Goal: Task Accomplishment & Management: Use online tool/utility

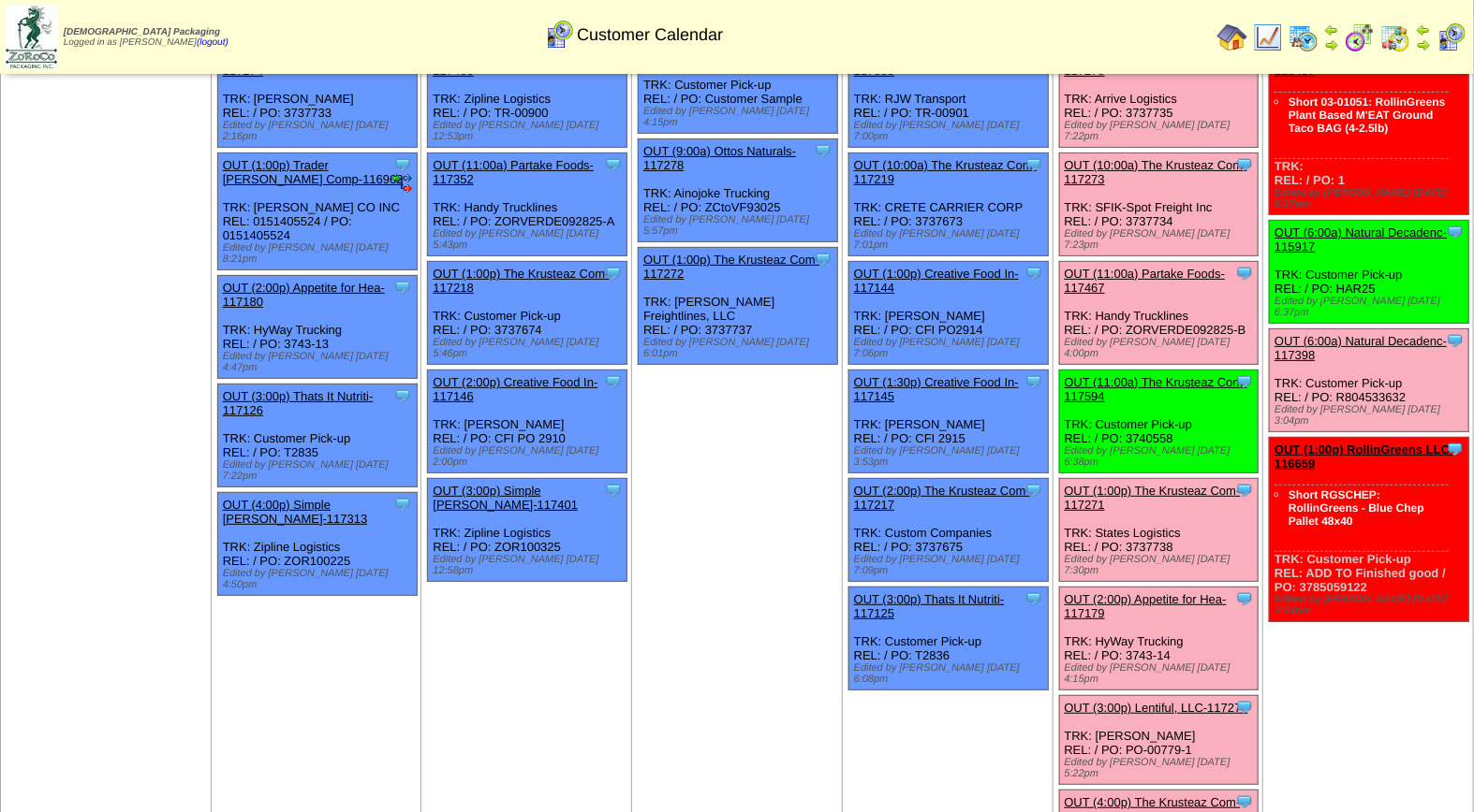
scroll to position [3, 0]
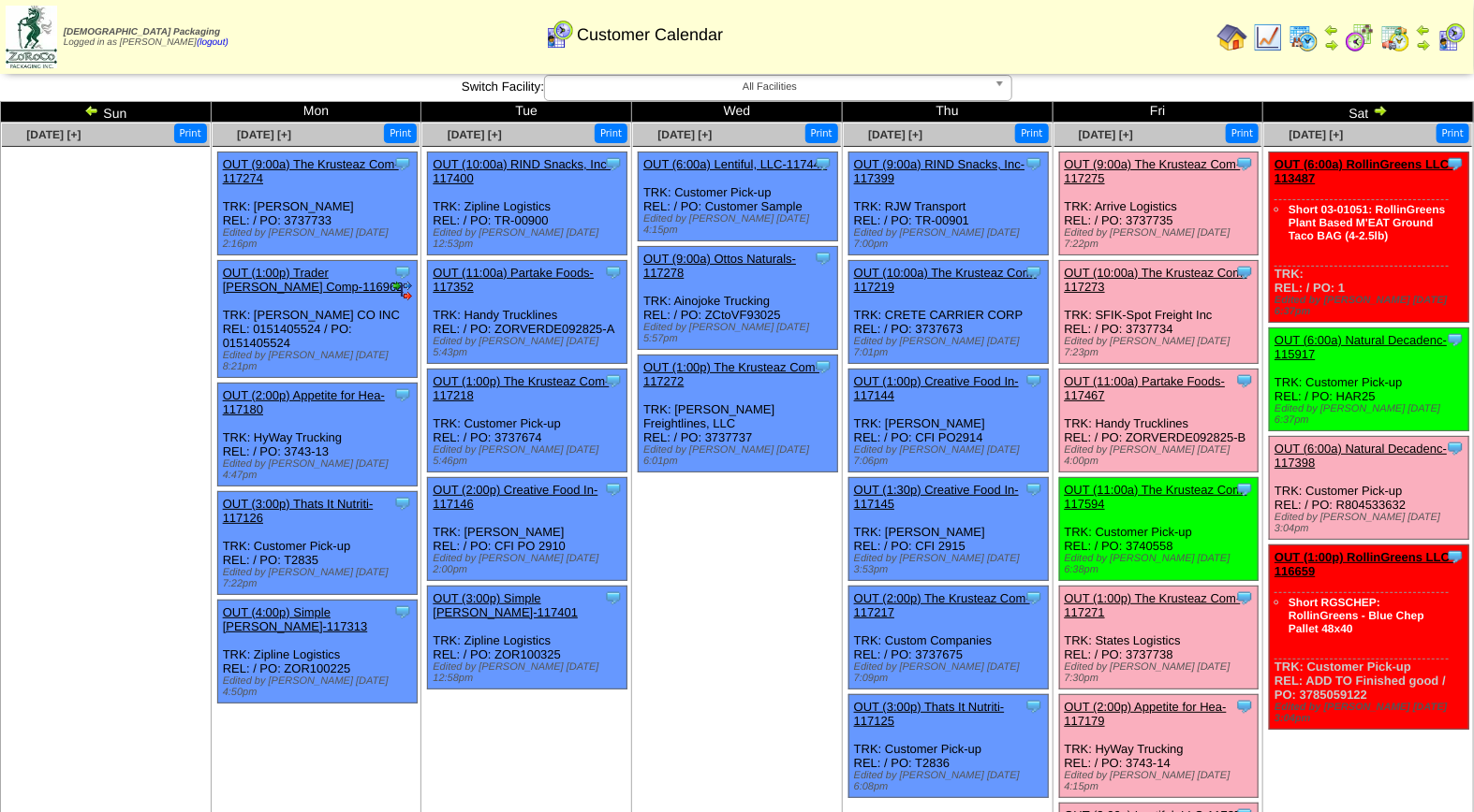
click at [1146, 266] on link "OUT (10:00a) The Krusteaz Com-117273" at bounding box center [1156, 280] width 182 height 28
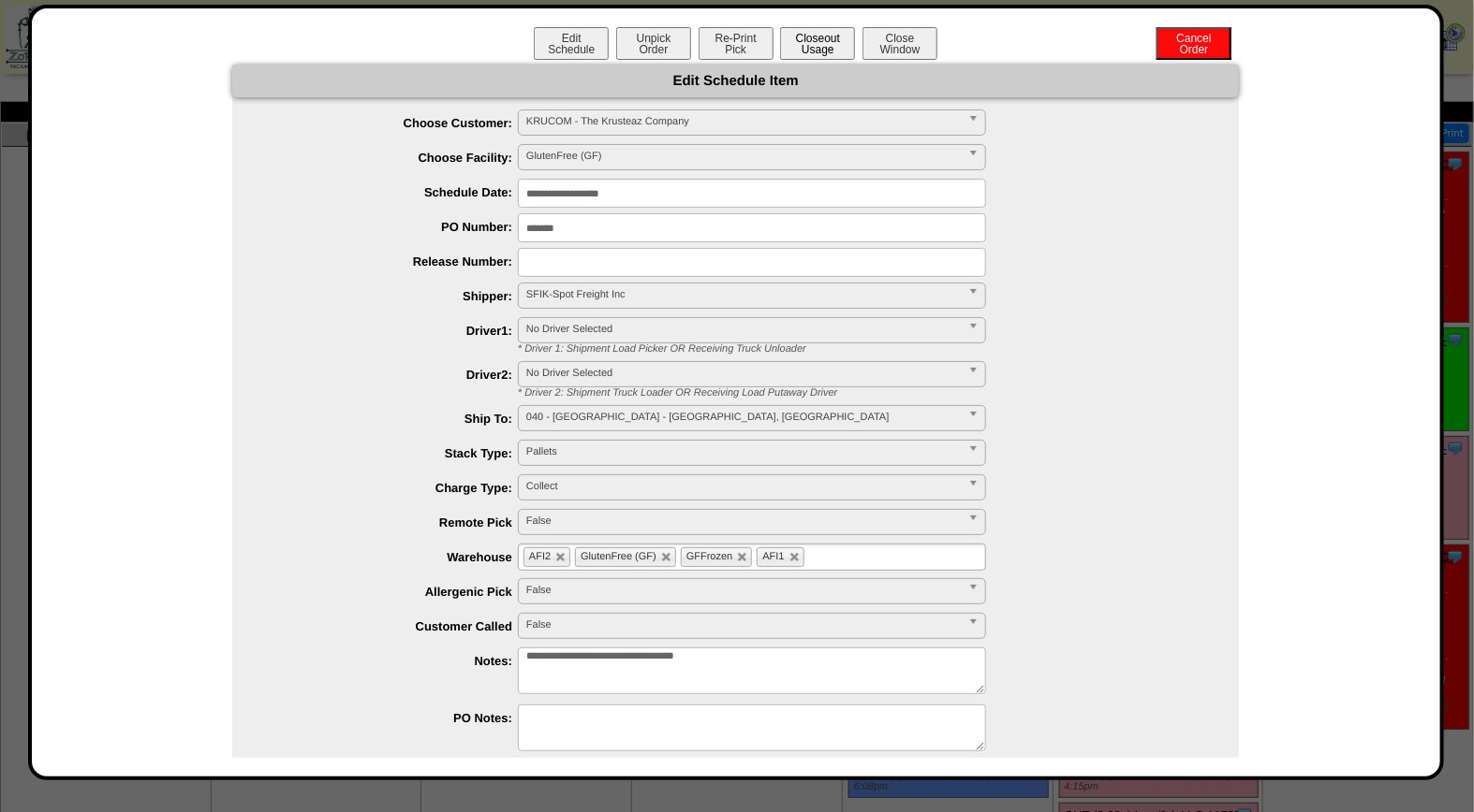
click at [794, 54] on button "Closeout Usage" at bounding box center [817, 43] width 75 height 33
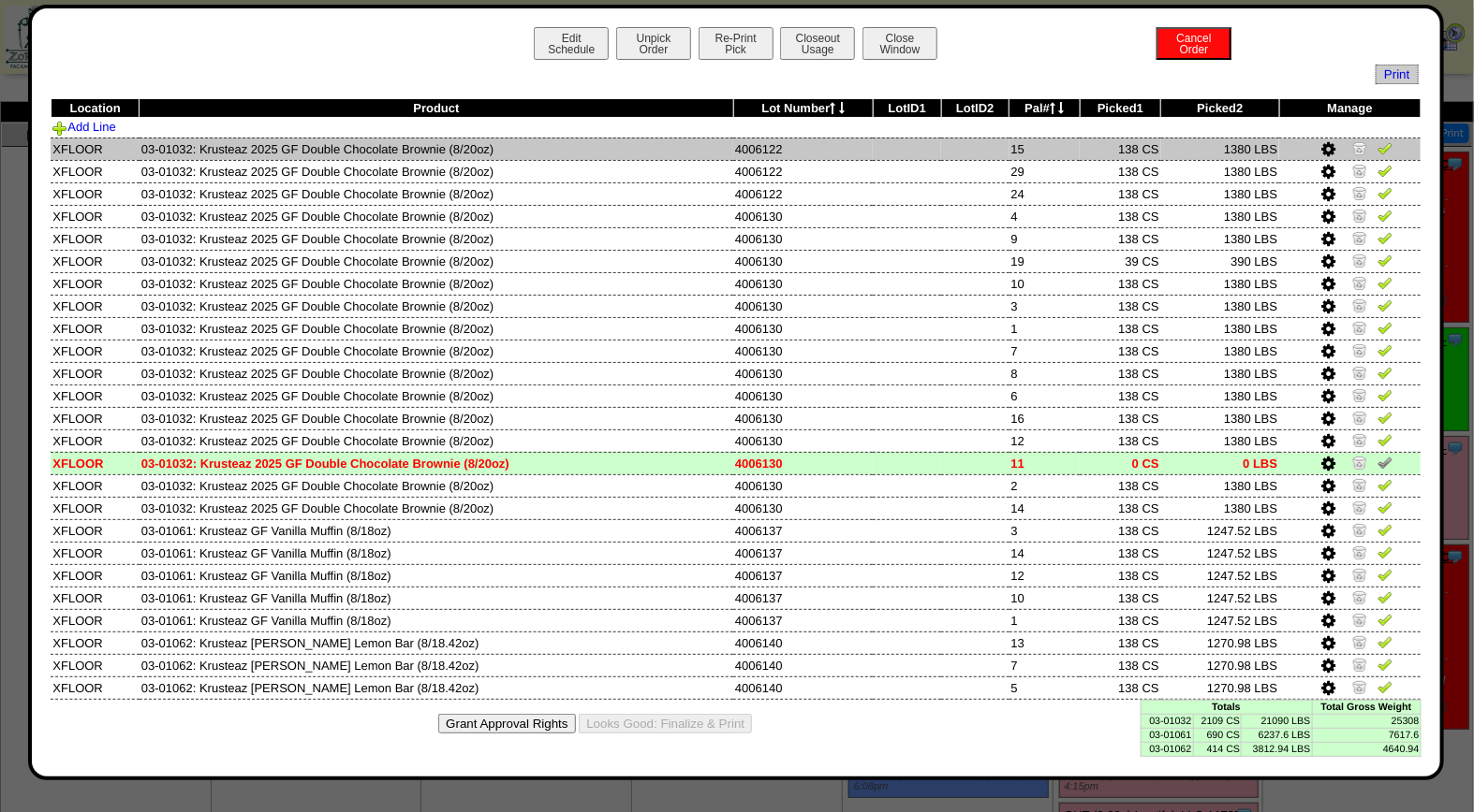
click at [1382, 152] on img at bounding box center [1384, 147] width 15 height 15
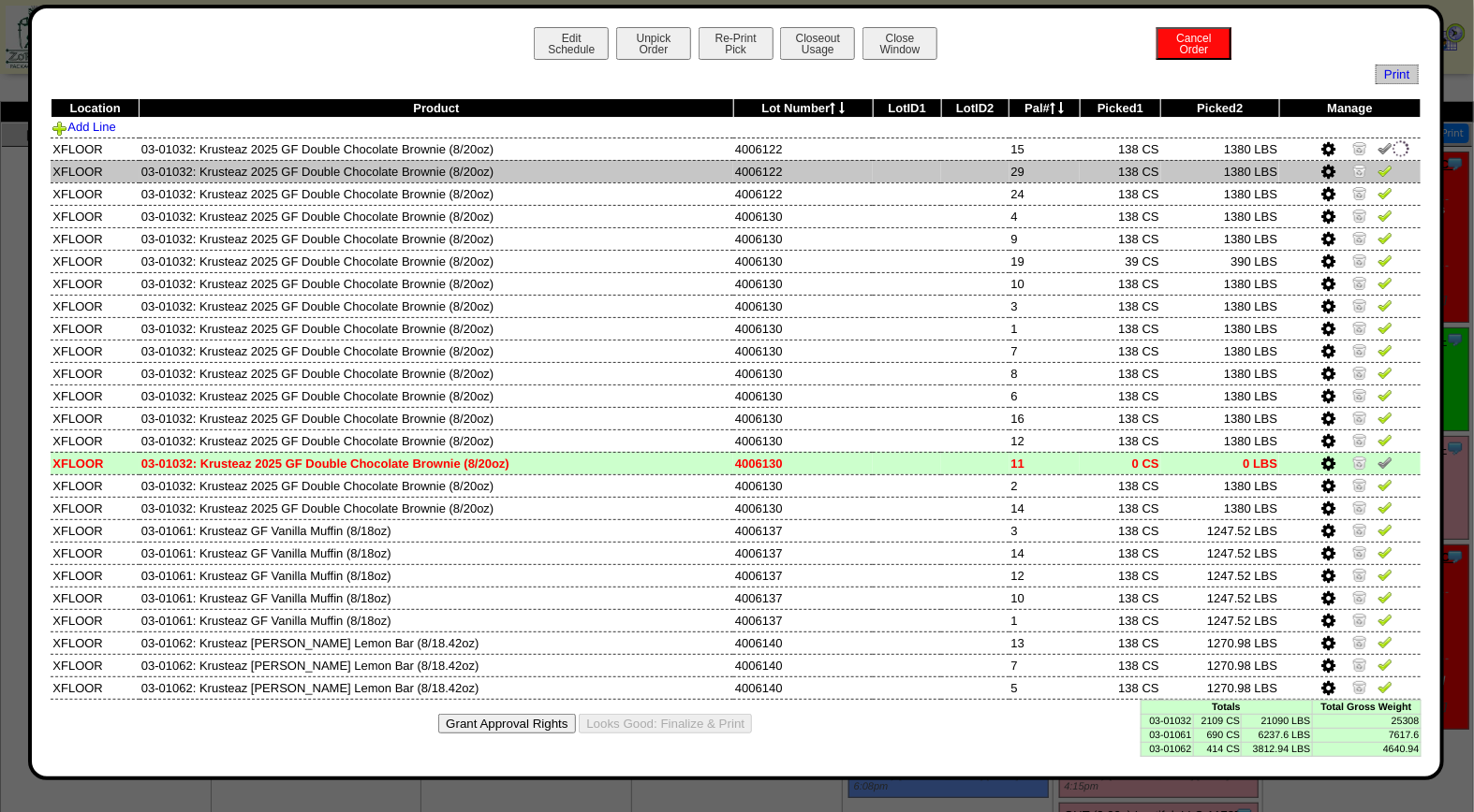
click at [1388, 169] on img at bounding box center [1384, 169] width 15 height 15
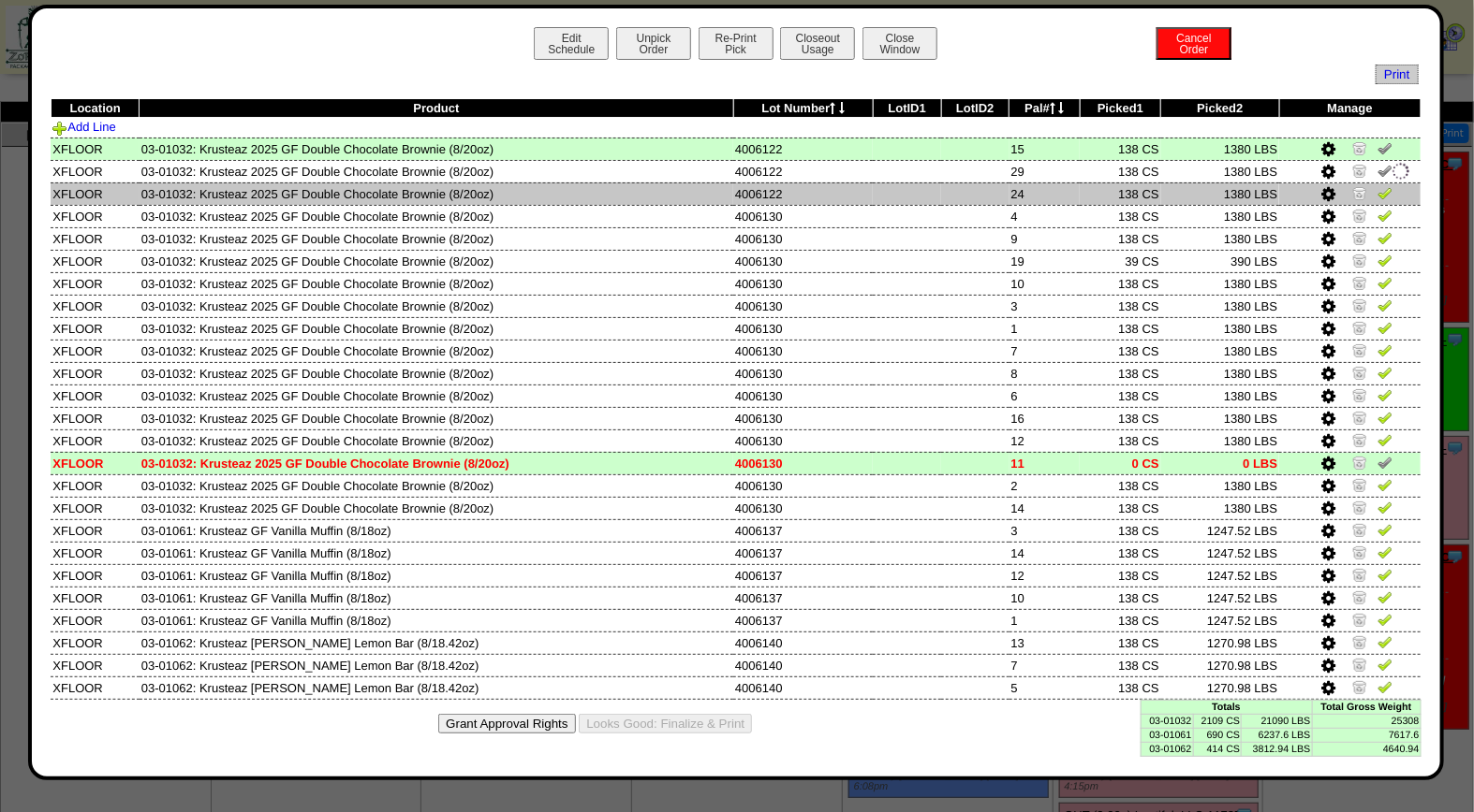
click at [1388, 185] on img at bounding box center [1384, 192] width 15 height 15
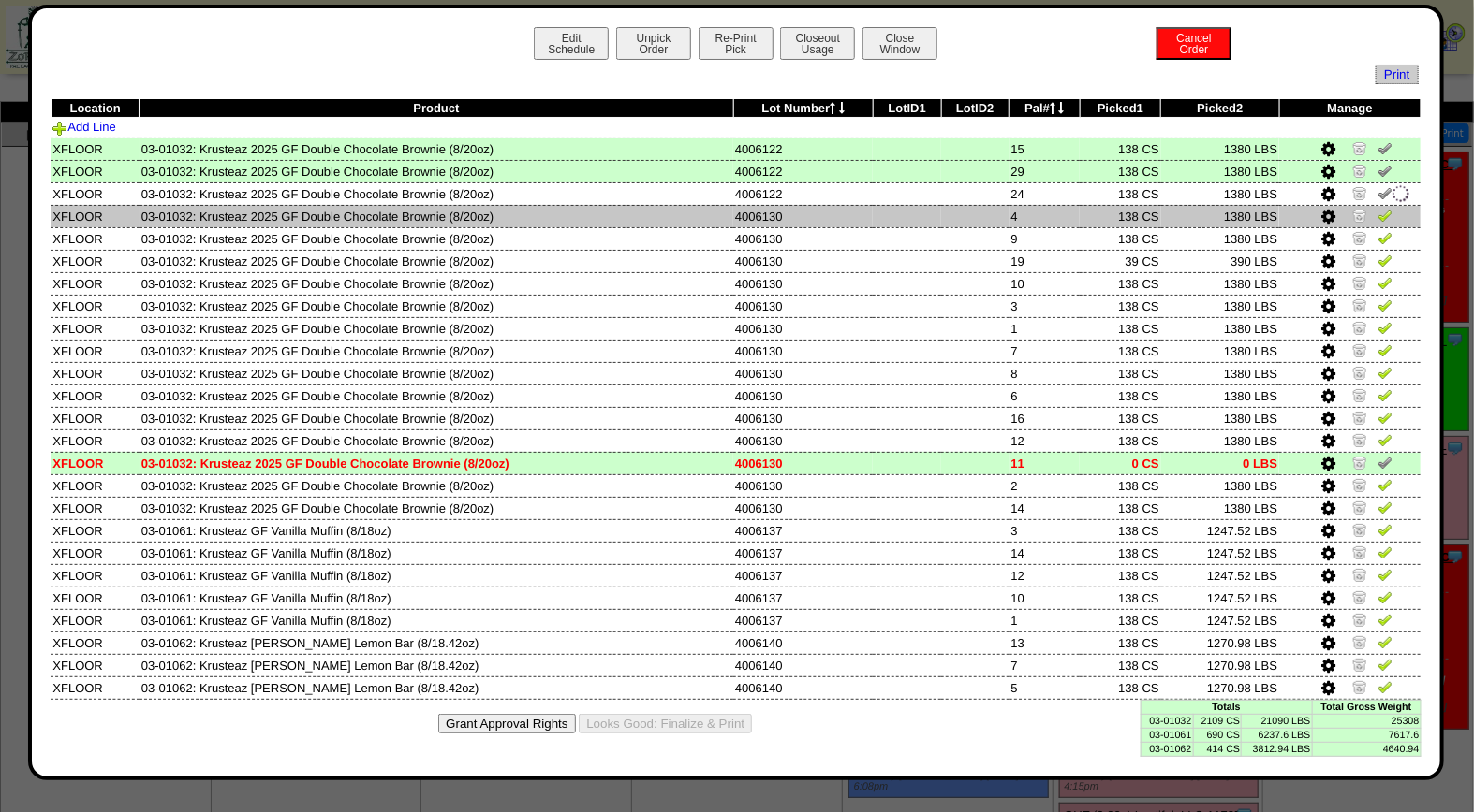
click at [1389, 212] on img at bounding box center [1384, 215] width 15 height 15
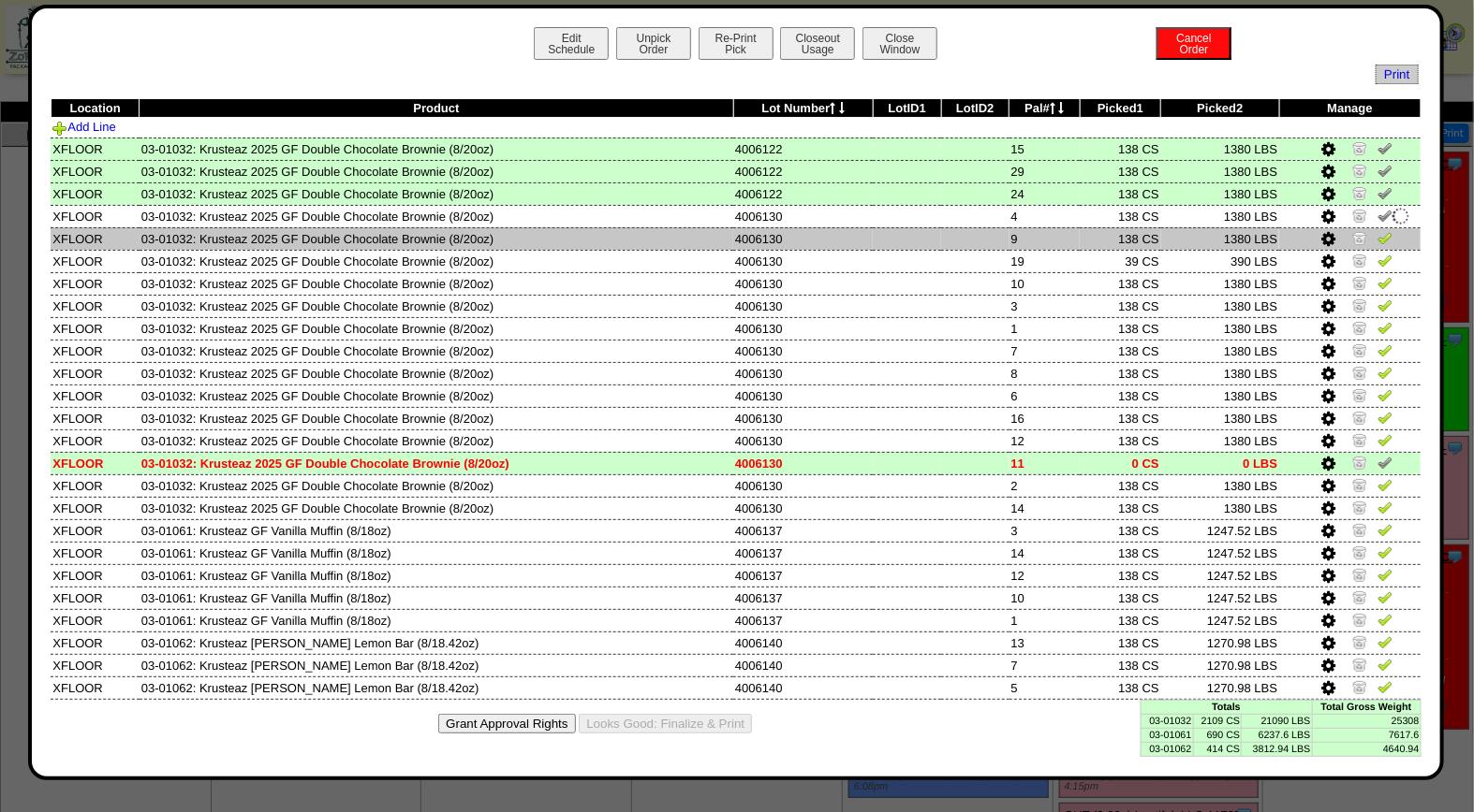
click at [1390, 237] on img at bounding box center [1384, 237] width 15 height 15
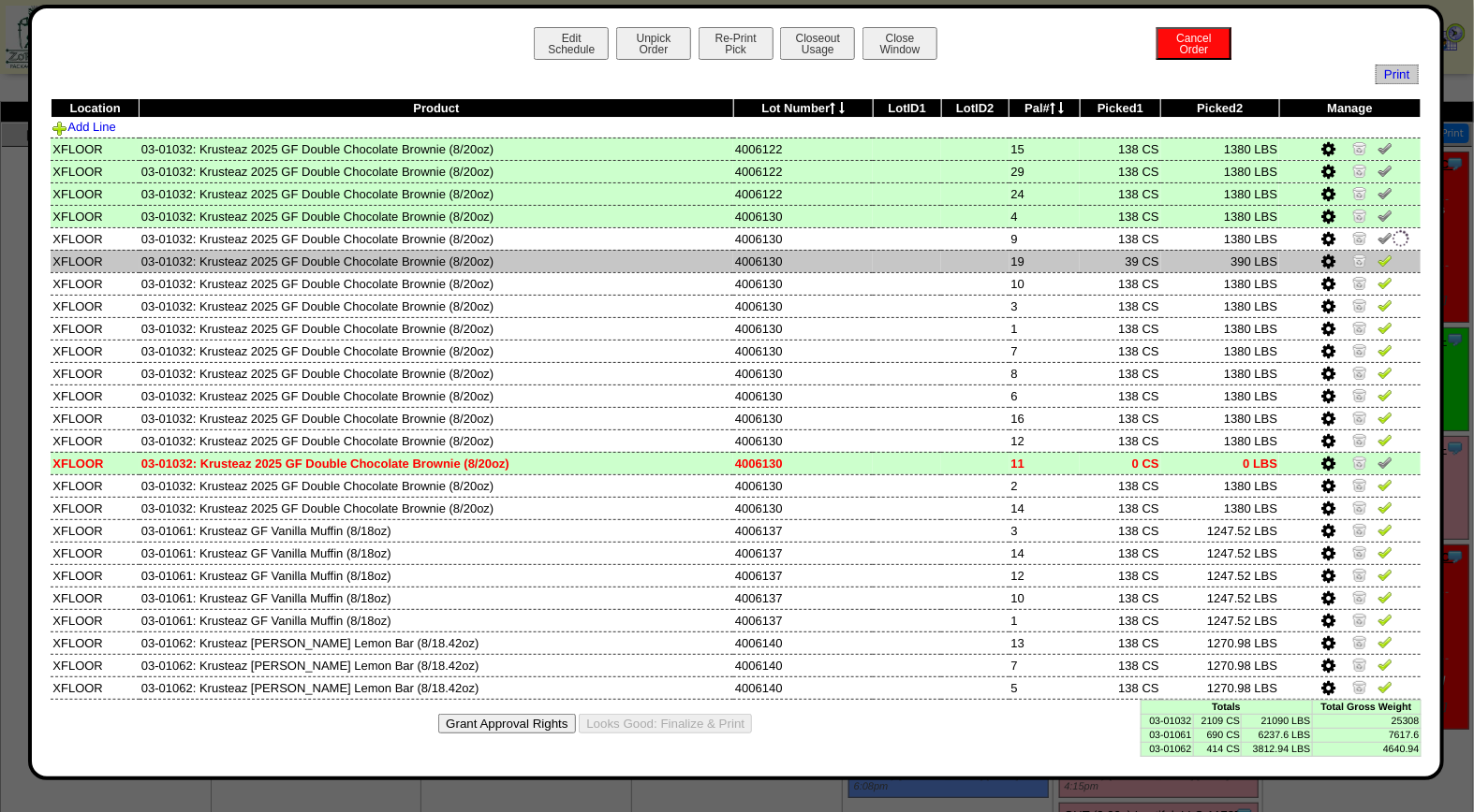
click at [1388, 255] on img at bounding box center [1384, 259] width 15 height 15
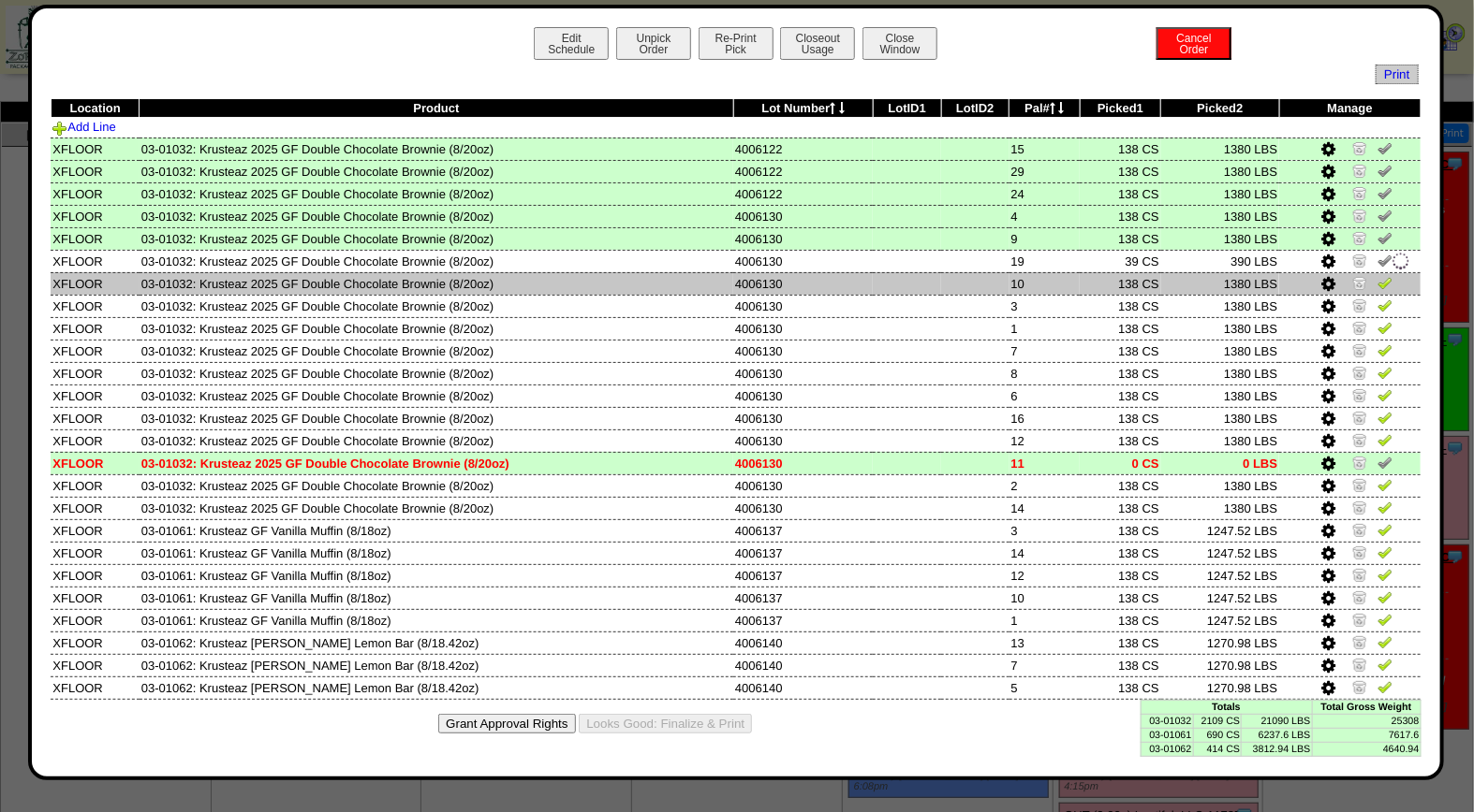
click at [1386, 282] on img at bounding box center [1384, 282] width 15 height 15
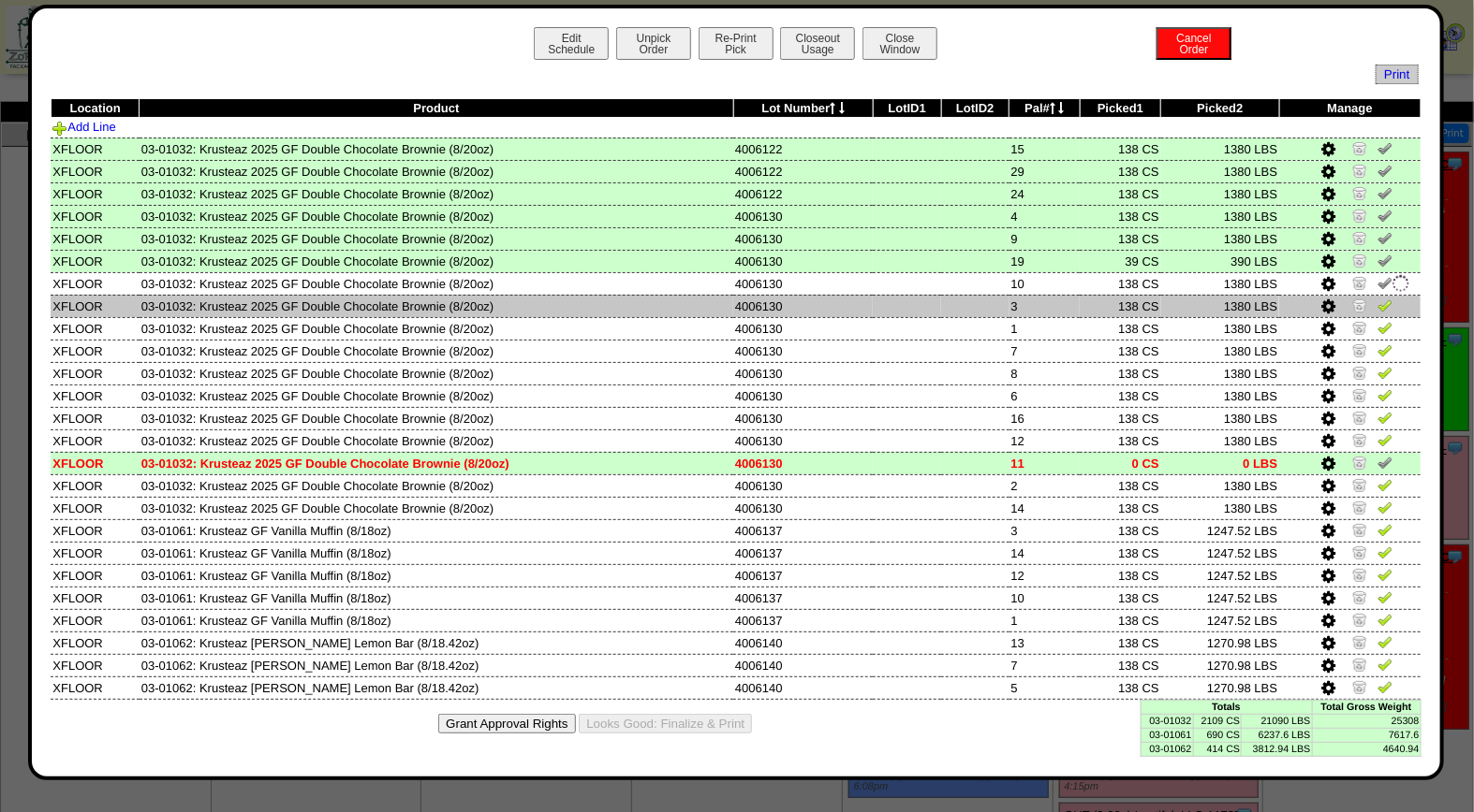
click at [1382, 298] on img at bounding box center [1384, 304] width 15 height 15
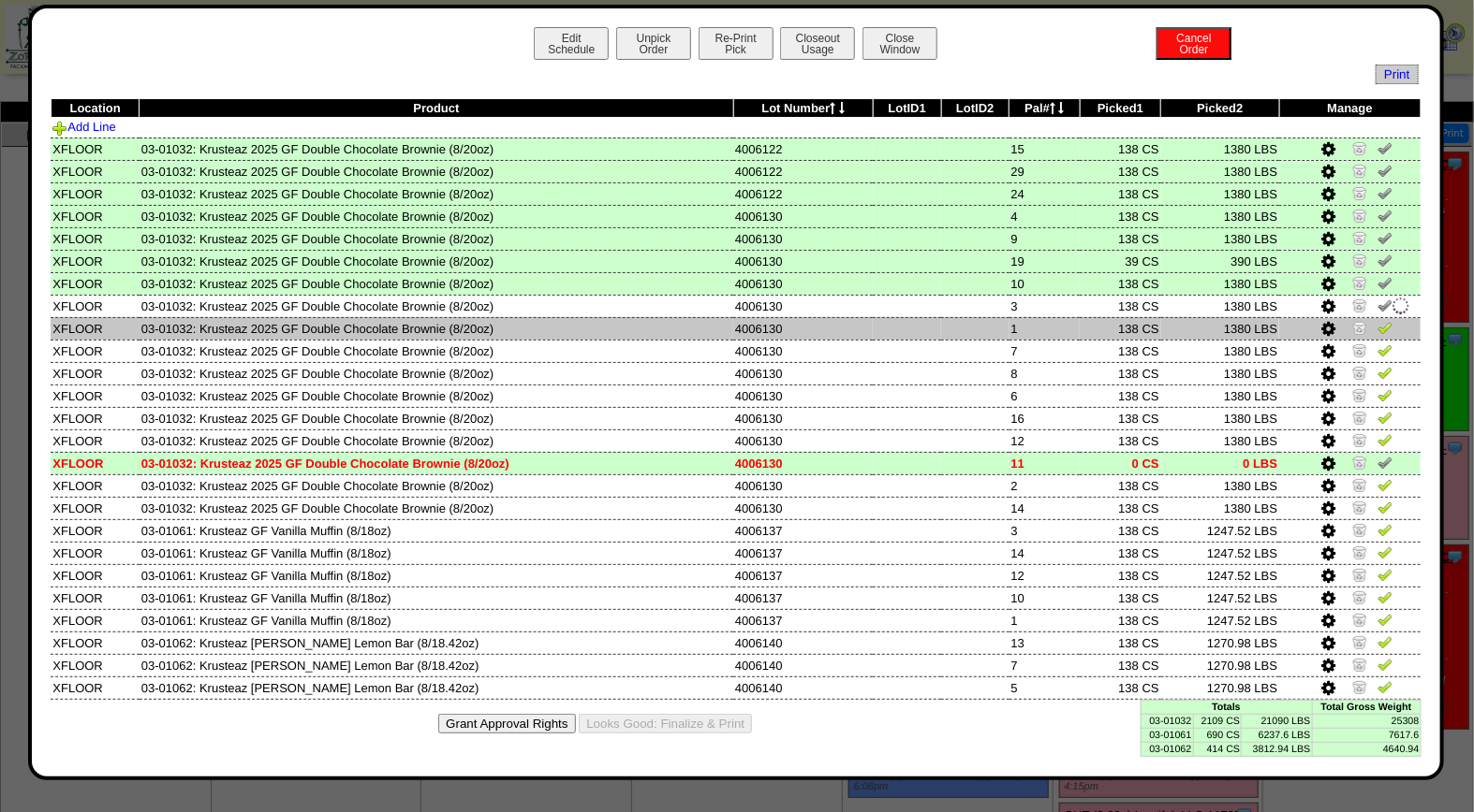
click at [1387, 327] on img at bounding box center [1384, 327] width 15 height 15
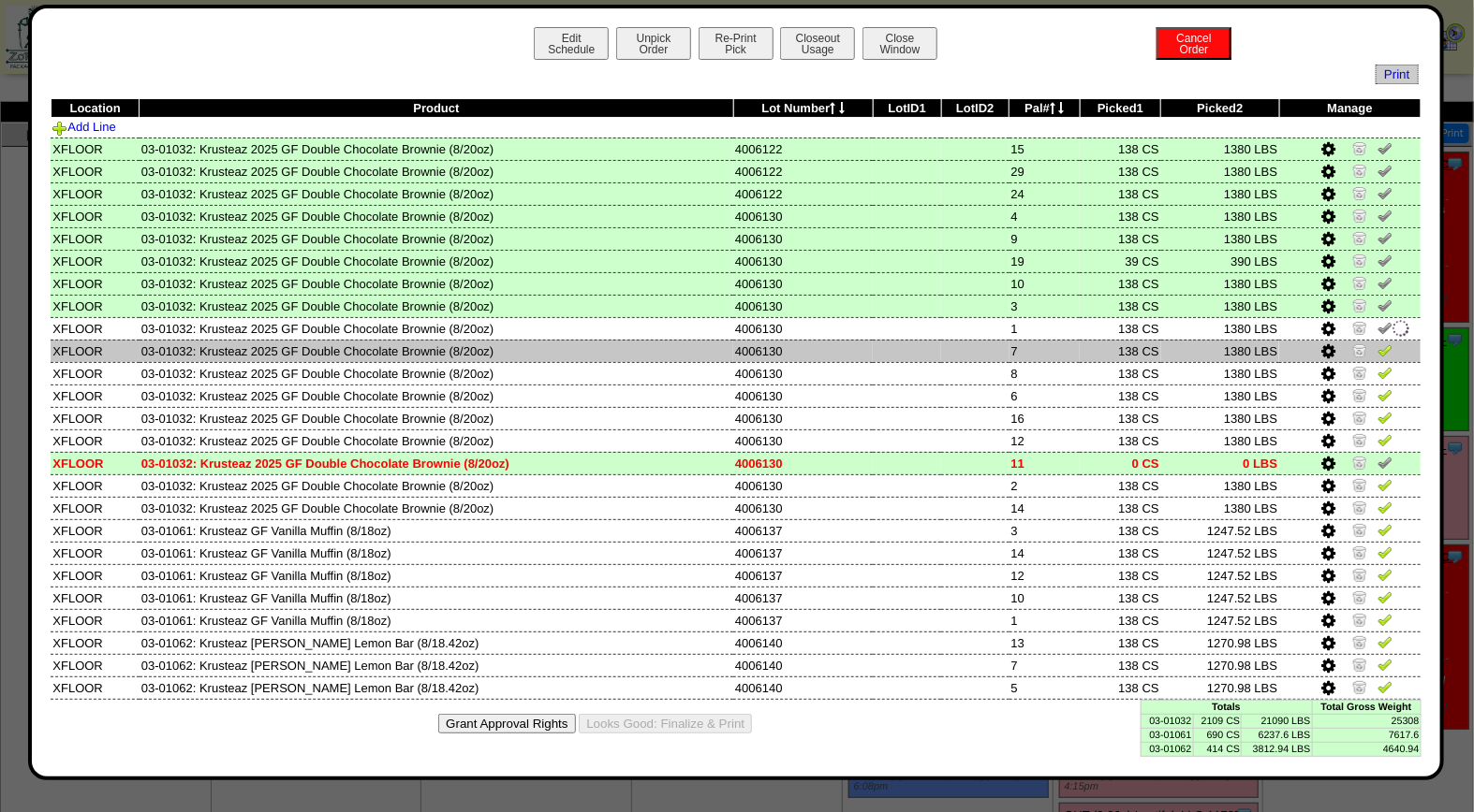
click at [1389, 343] on img at bounding box center [1384, 350] width 15 height 15
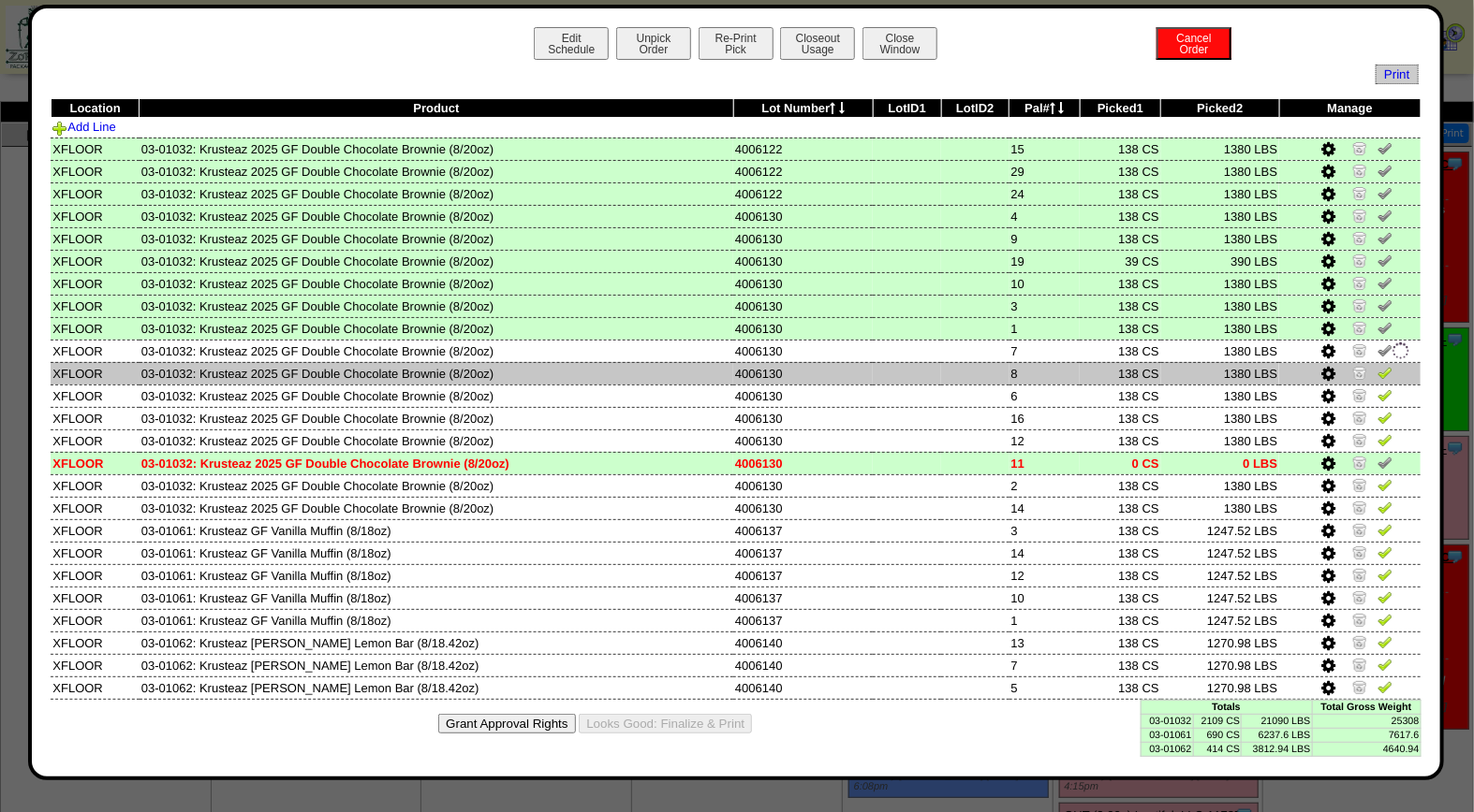
click at [1384, 372] on img at bounding box center [1384, 372] width 15 height 15
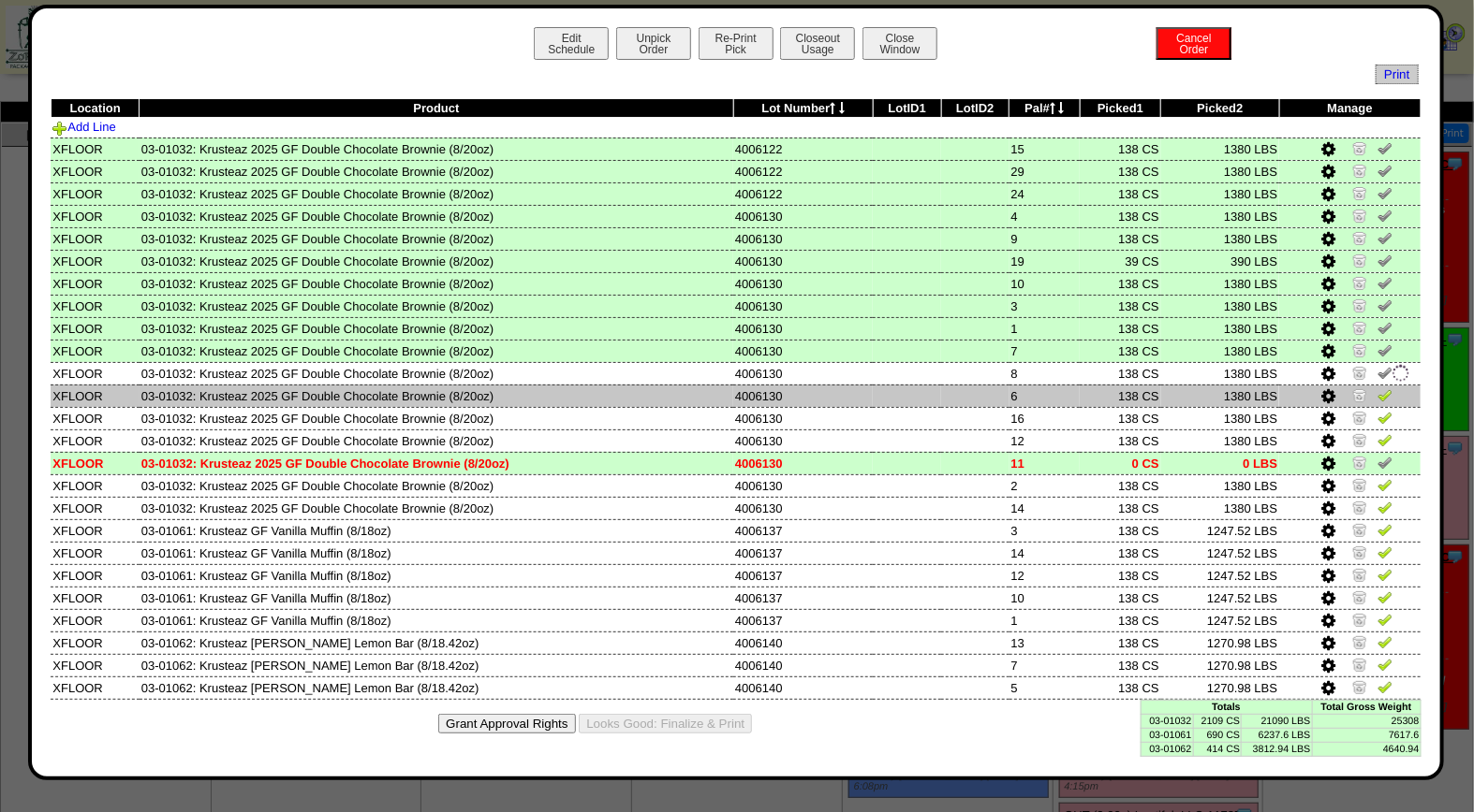
click at [1384, 388] on img at bounding box center [1384, 394] width 15 height 15
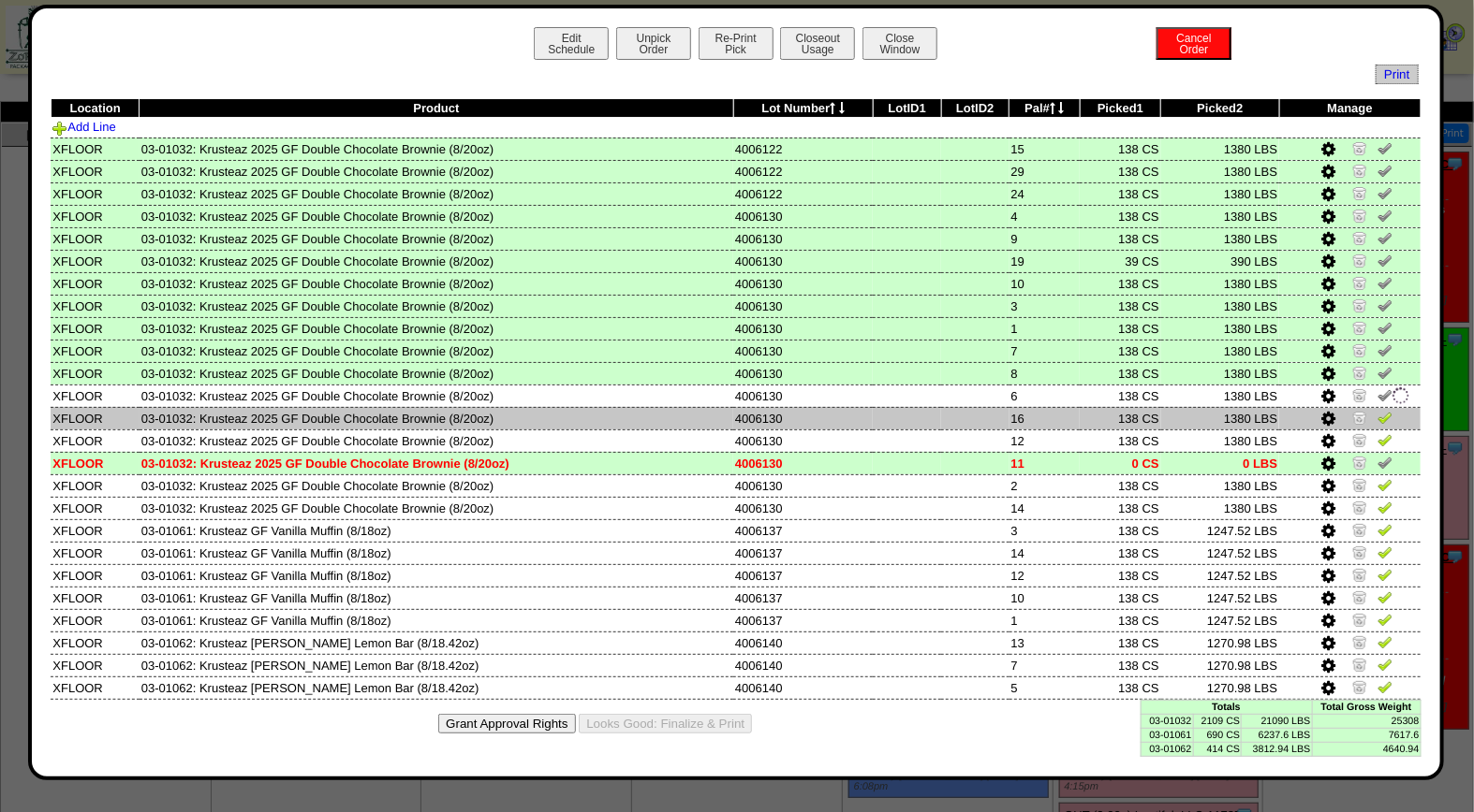
click at [1389, 410] on img at bounding box center [1384, 417] width 15 height 15
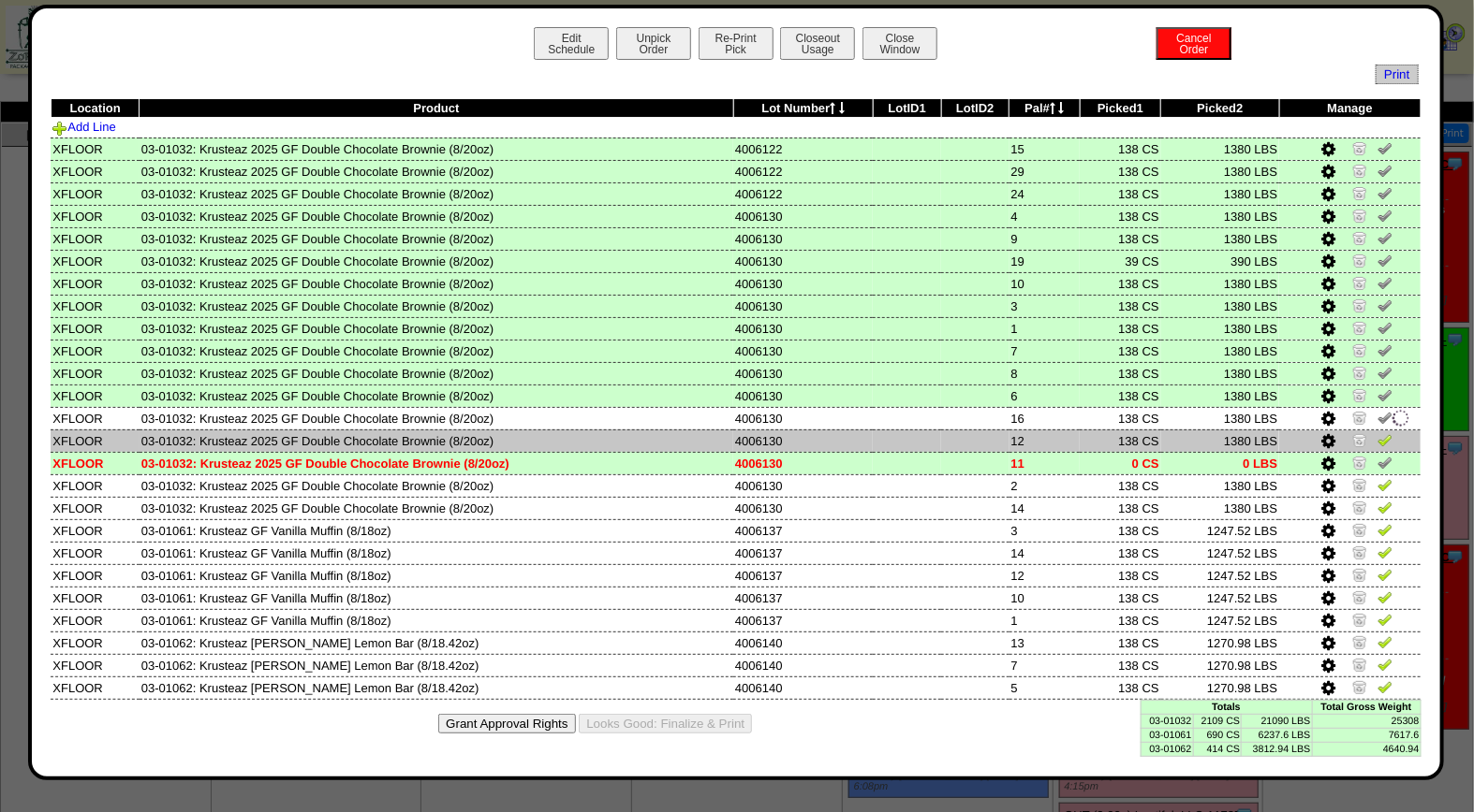
click at [1387, 433] on img at bounding box center [1384, 440] width 15 height 15
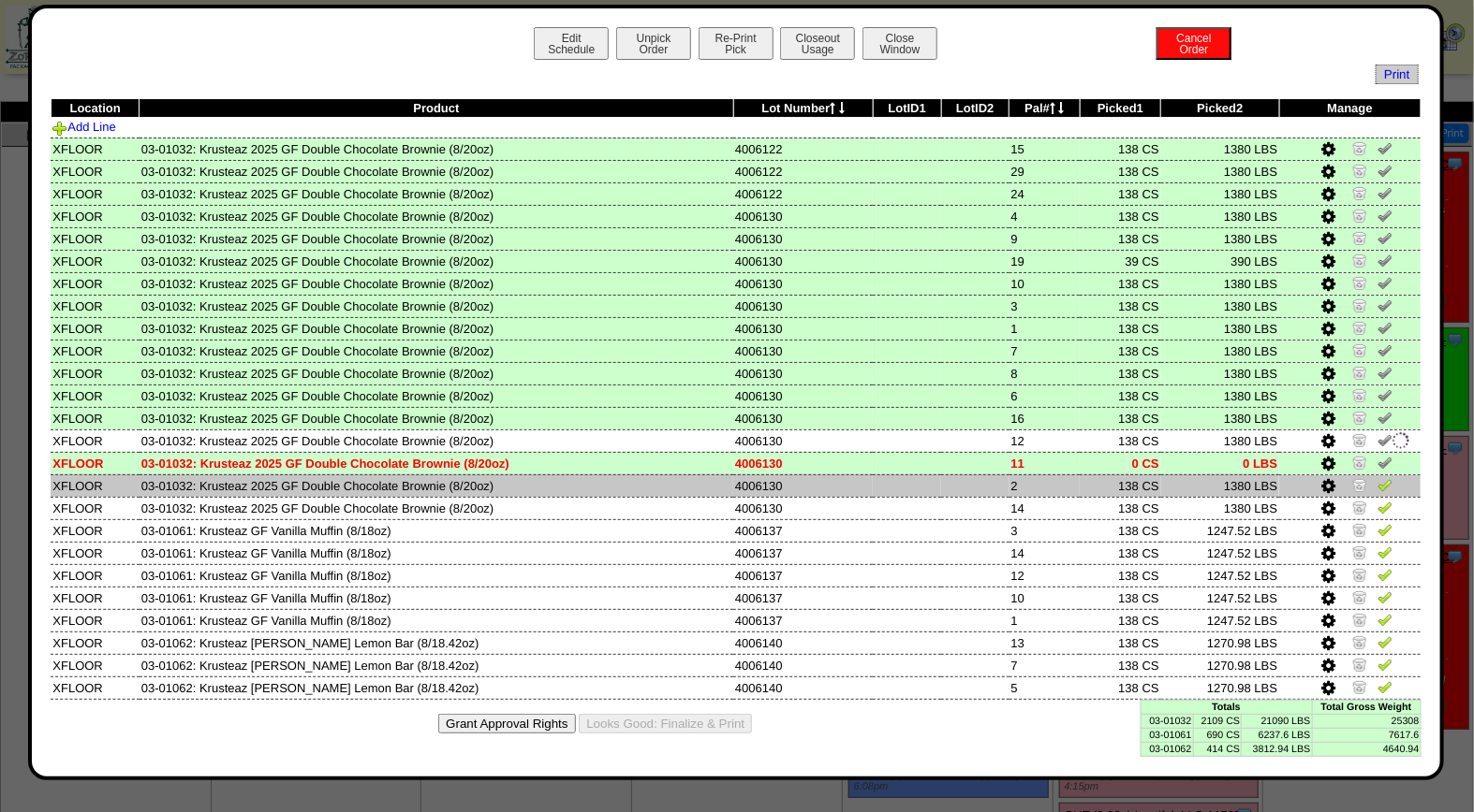
click at [1387, 477] on img at bounding box center [1384, 484] width 15 height 15
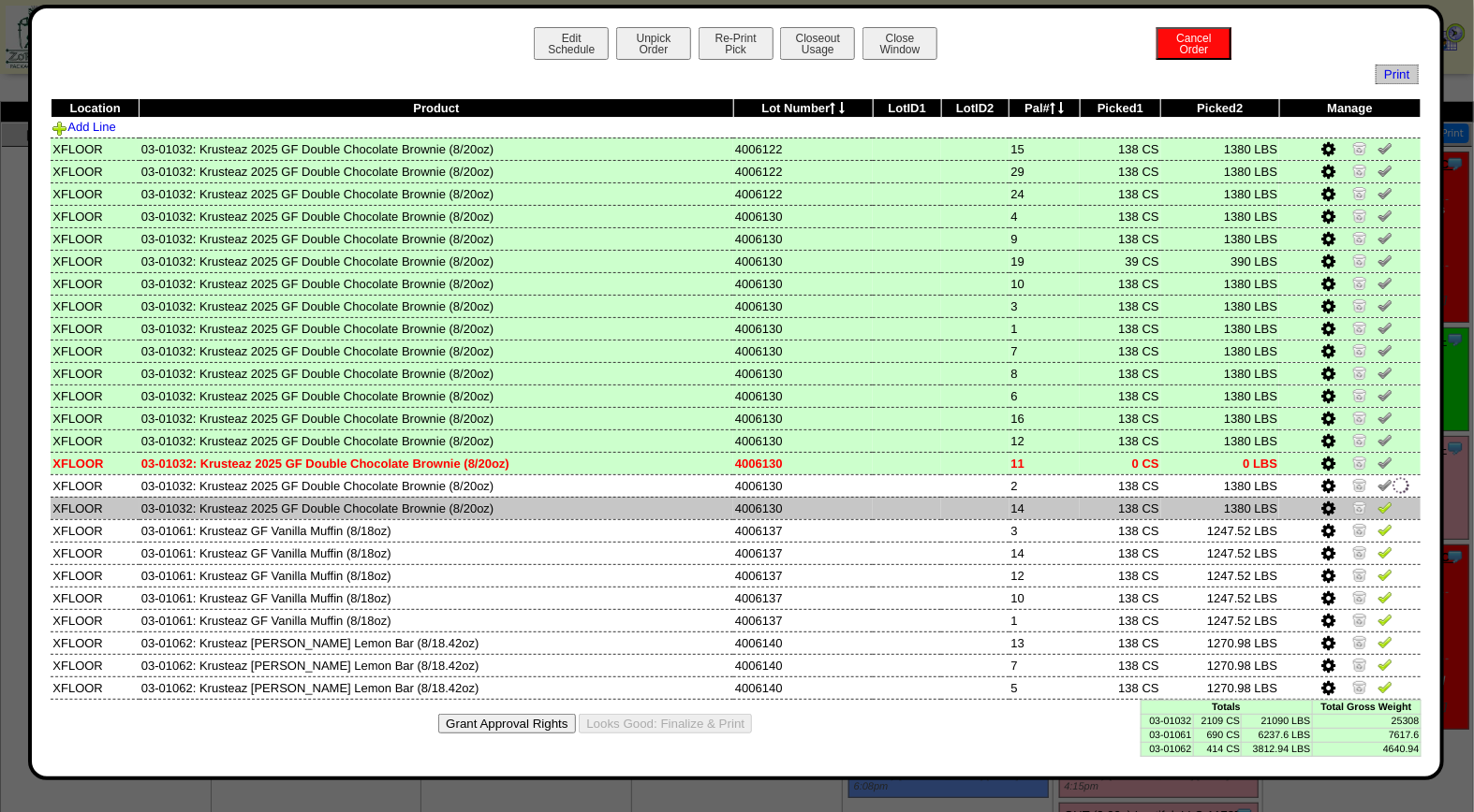
click at [1387, 500] on img at bounding box center [1384, 507] width 15 height 15
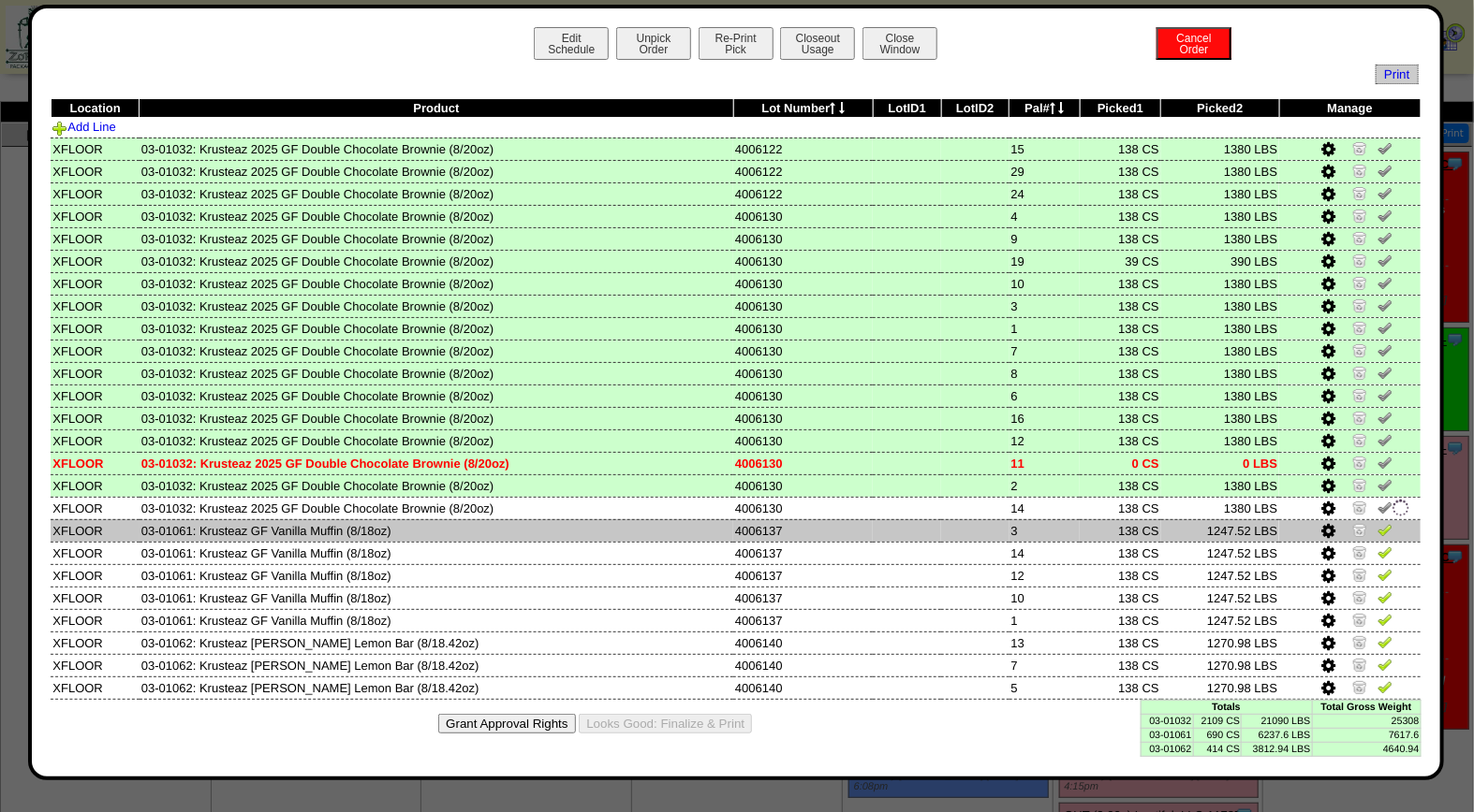
click at [1387, 522] on img at bounding box center [1384, 529] width 15 height 15
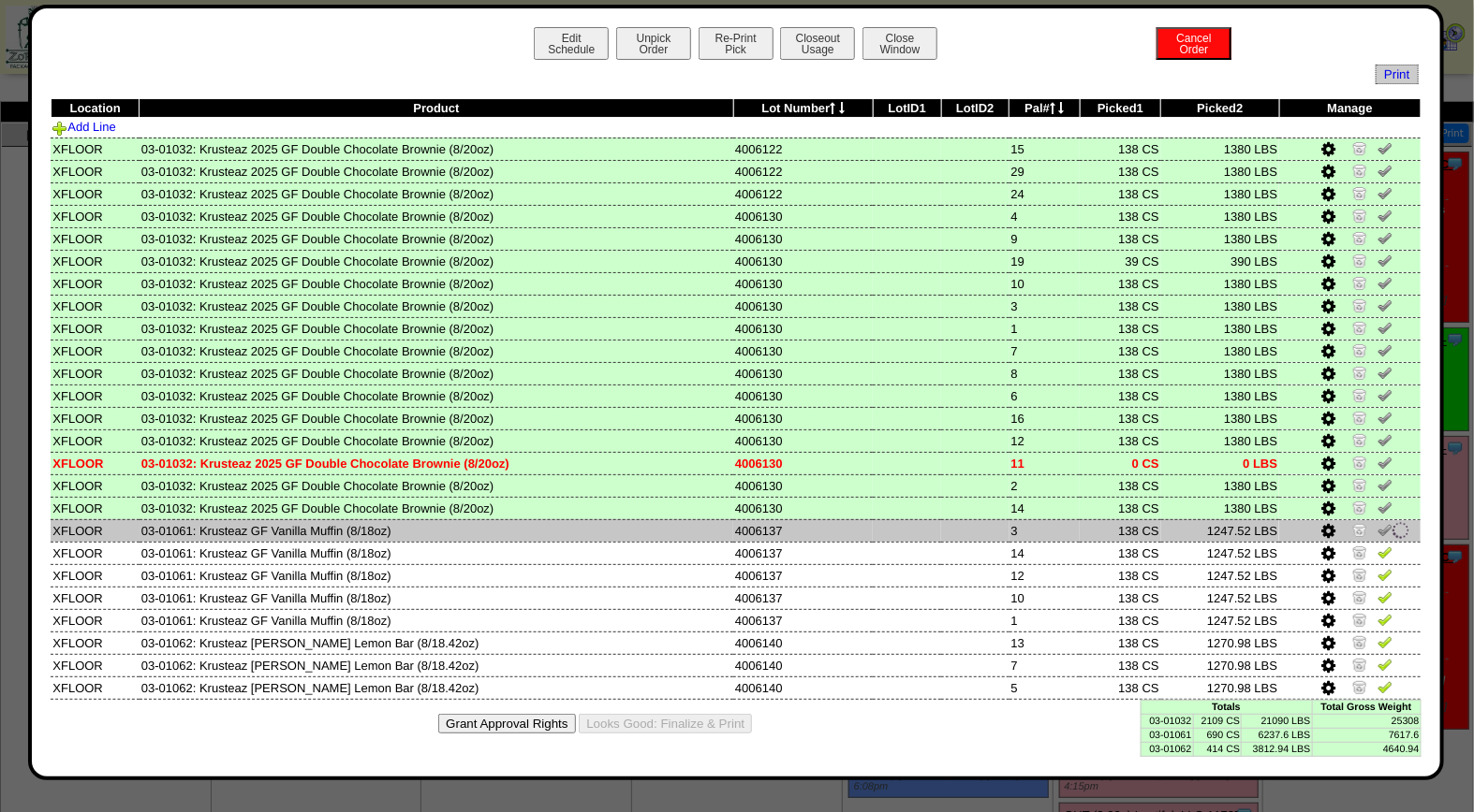
click at [1386, 534] on td at bounding box center [1349, 530] width 141 height 23
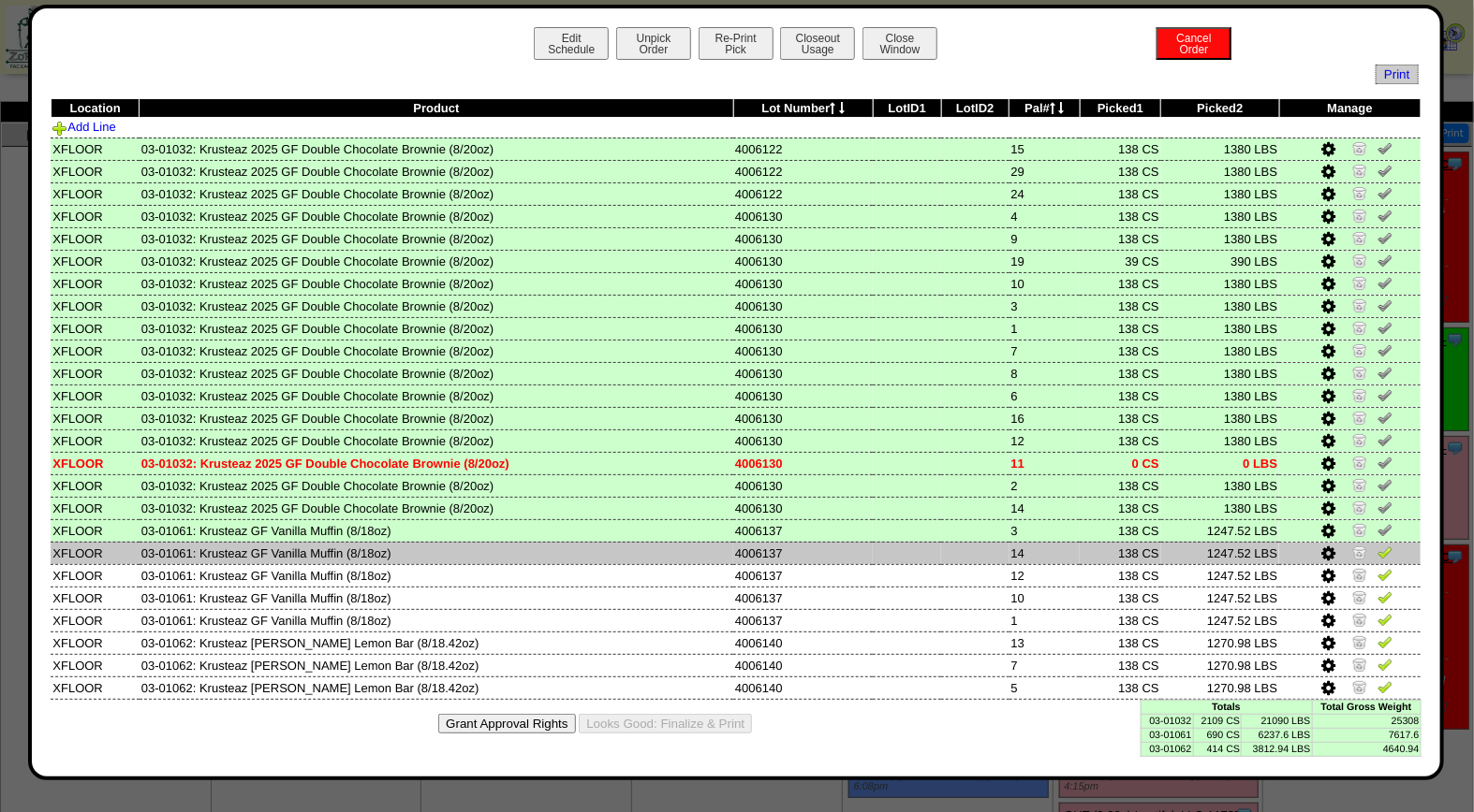
click at [1387, 550] on img at bounding box center [1384, 552] width 15 height 15
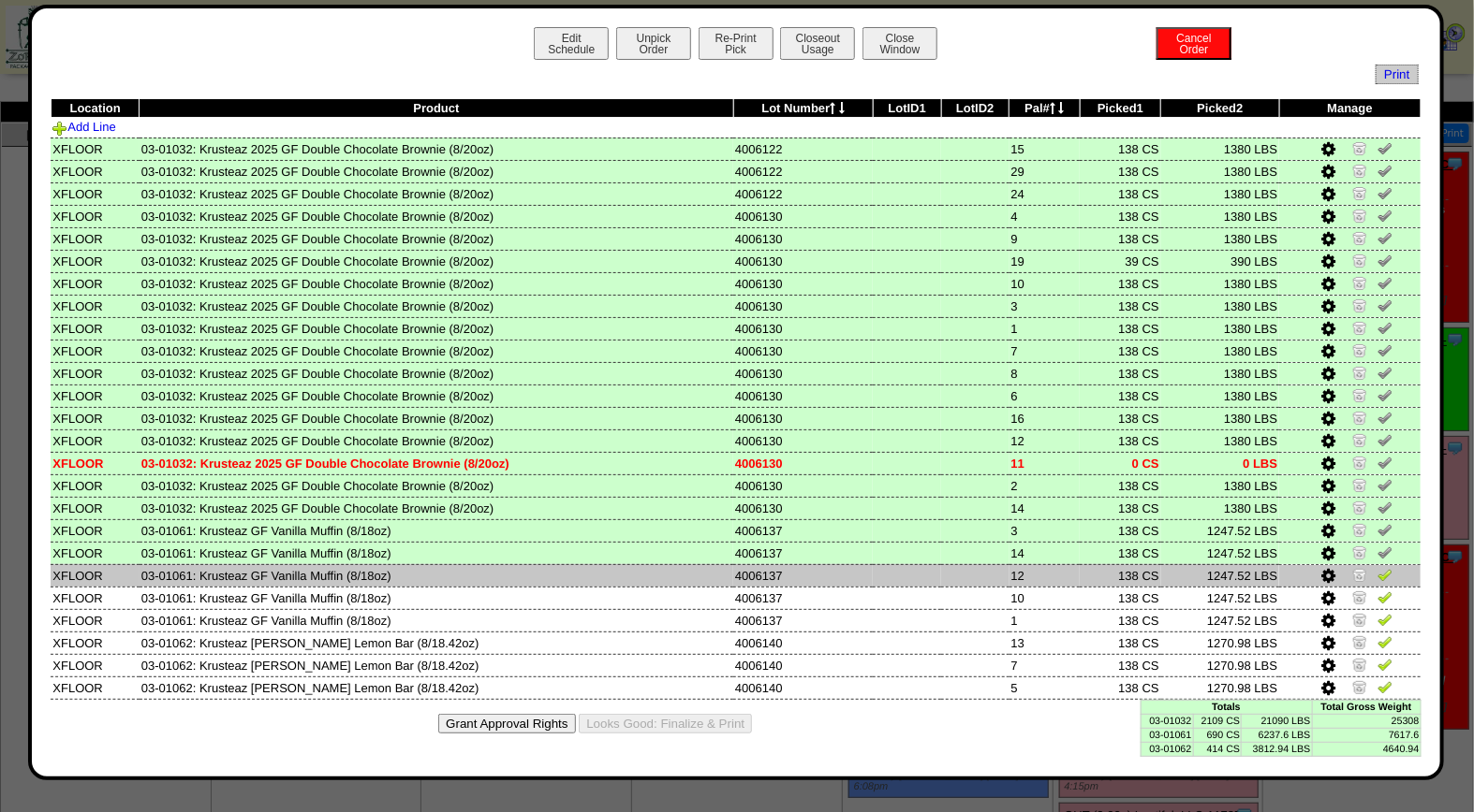
click at [1384, 571] on img at bounding box center [1384, 575] width 15 height 15
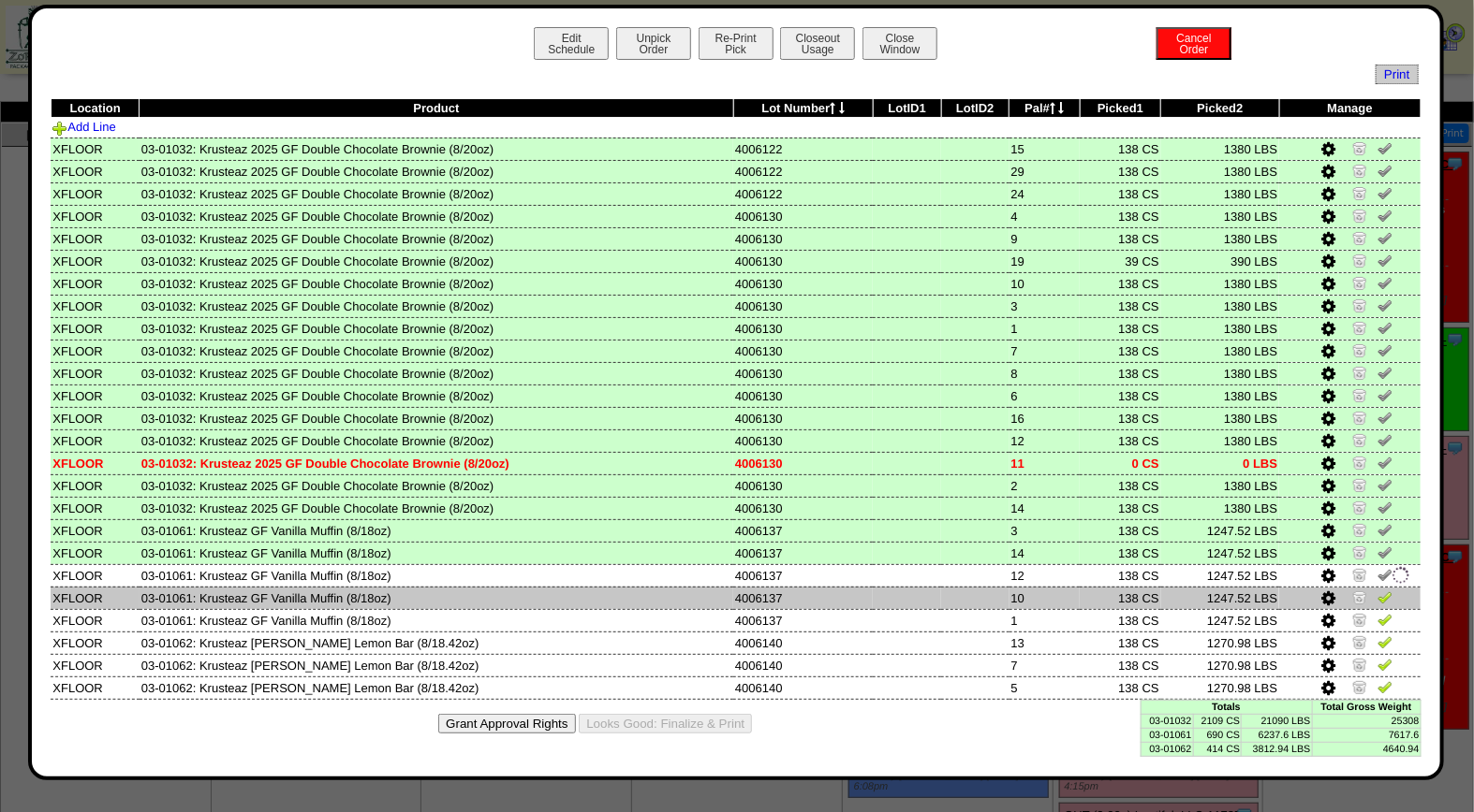
click at [1384, 589] on img at bounding box center [1384, 596] width 15 height 15
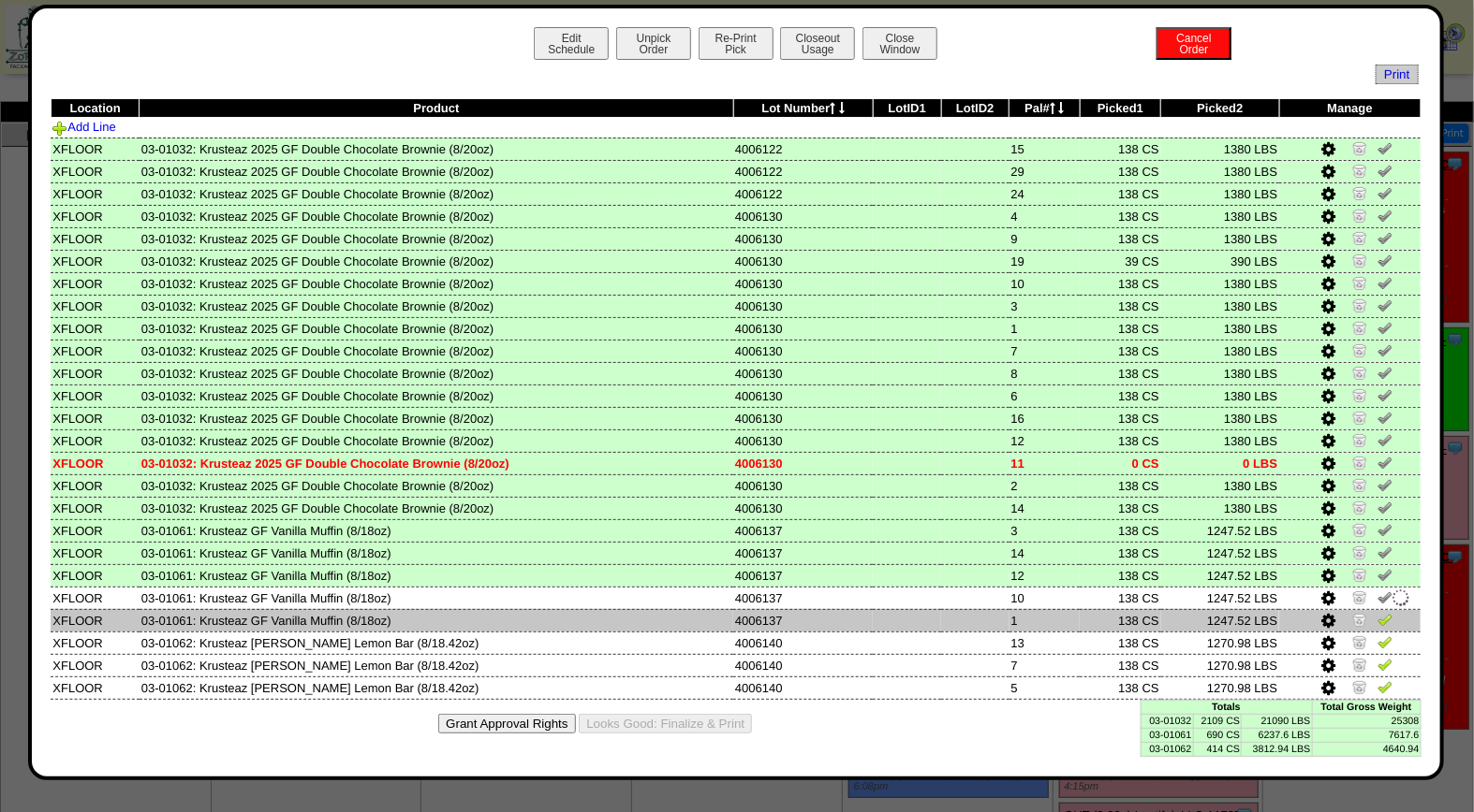
click at [1381, 614] on img at bounding box center [1384, 619] width 15 height 15
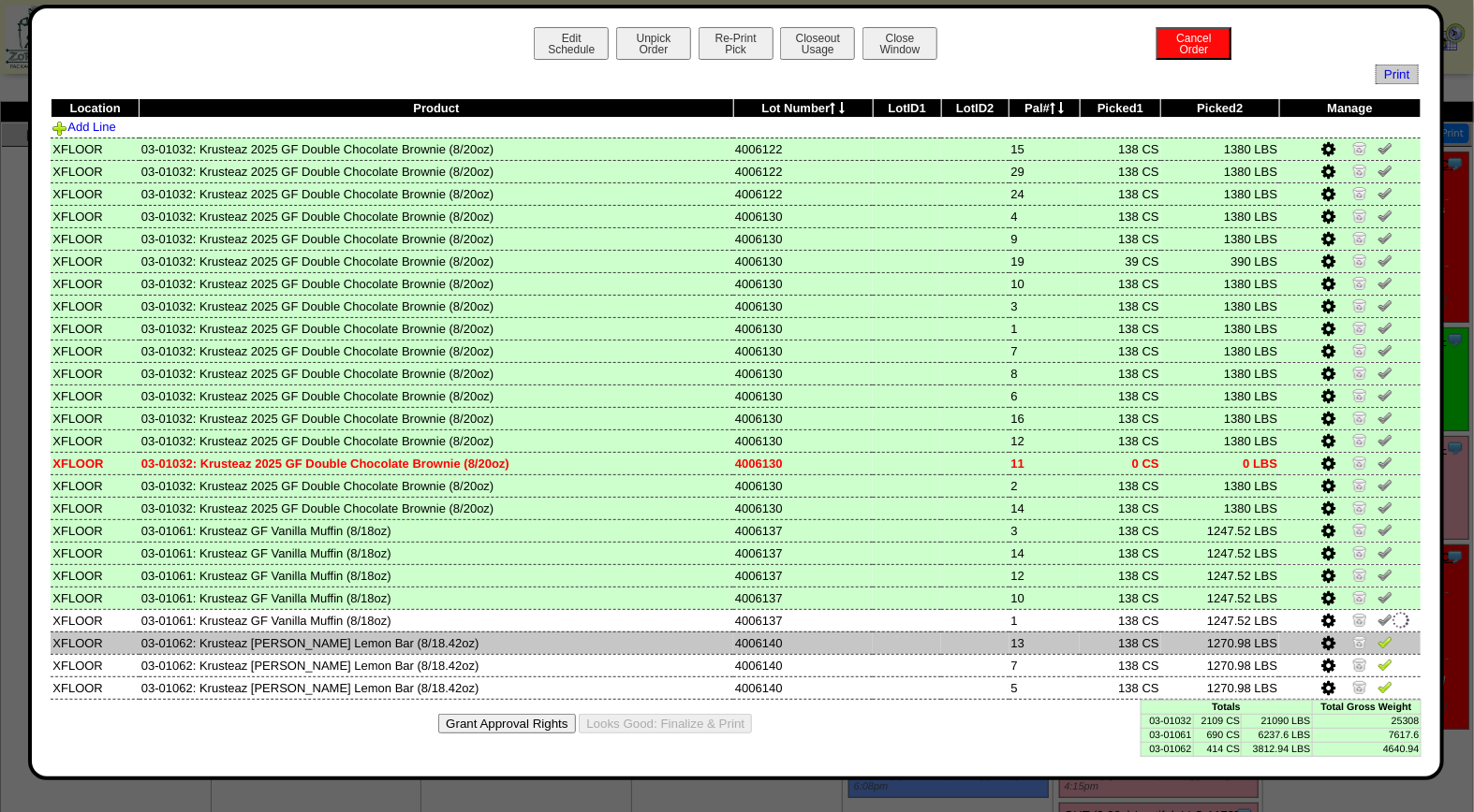
click at [1384, 635] on img at bounding box center [1384, 642] width 15 height 15
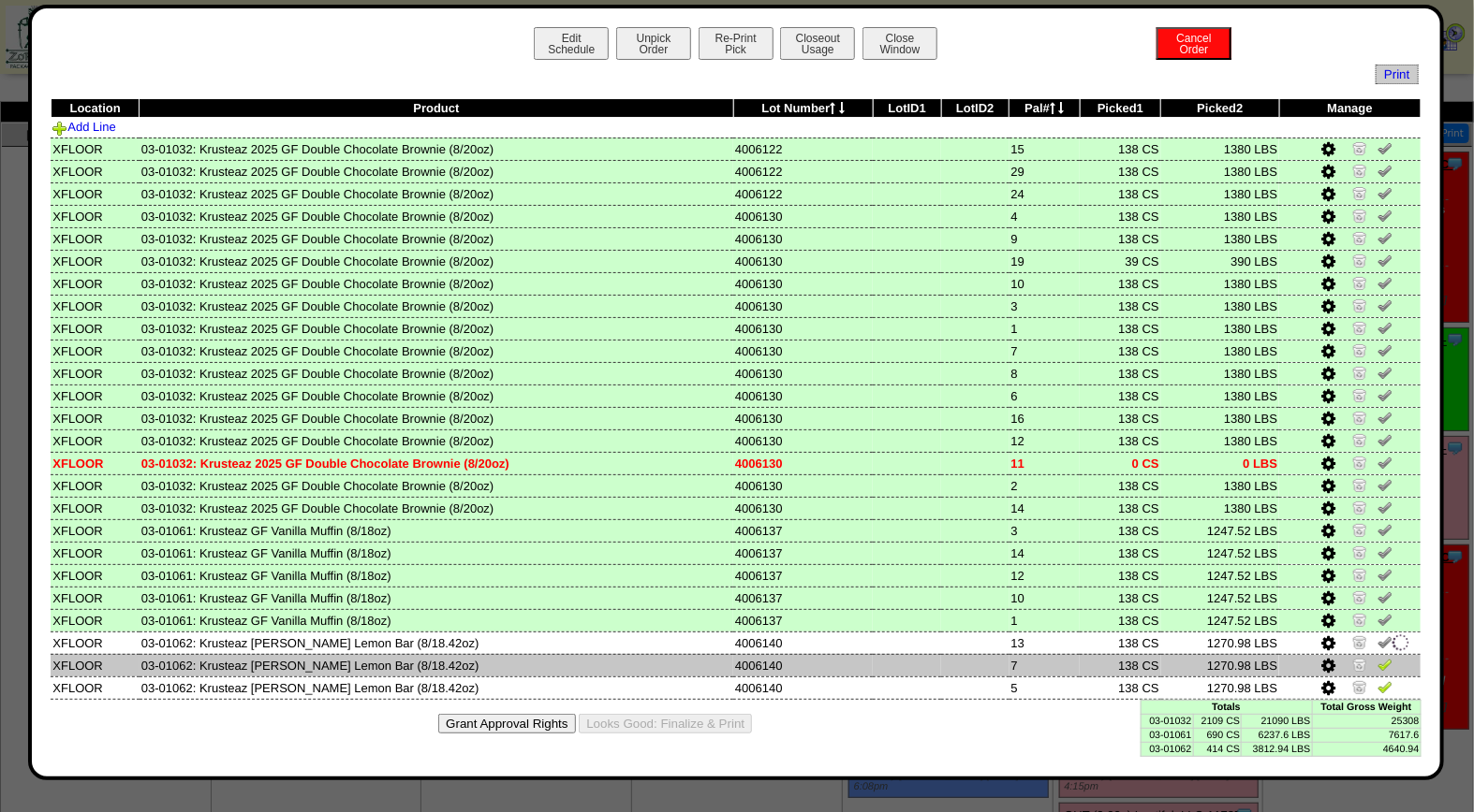
click at [1386, 659] on img at bounding box center [1384, 664] width 15 height 15
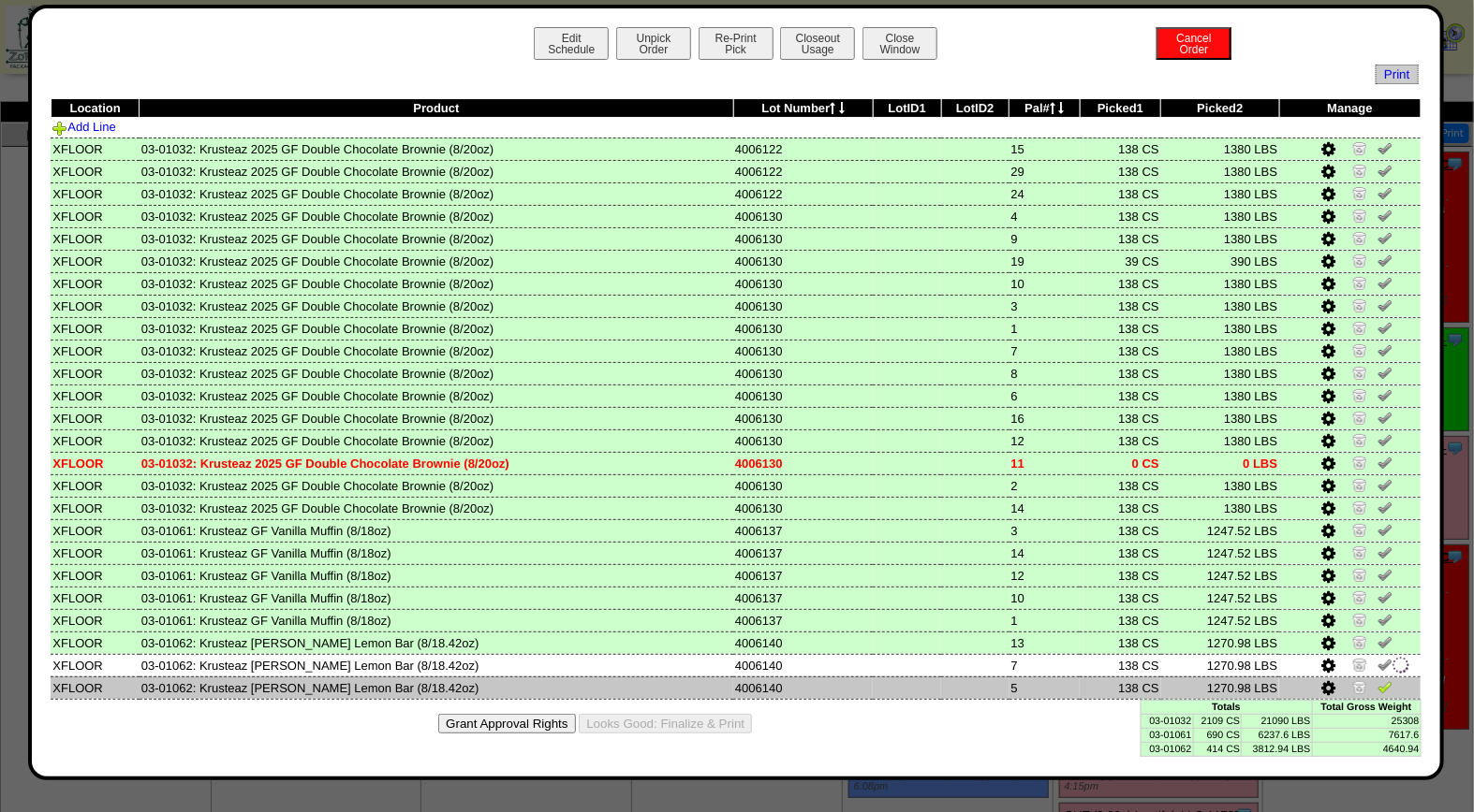
click at [1386, 679] on img at bounding box center [1384, 686] width 15 height 15
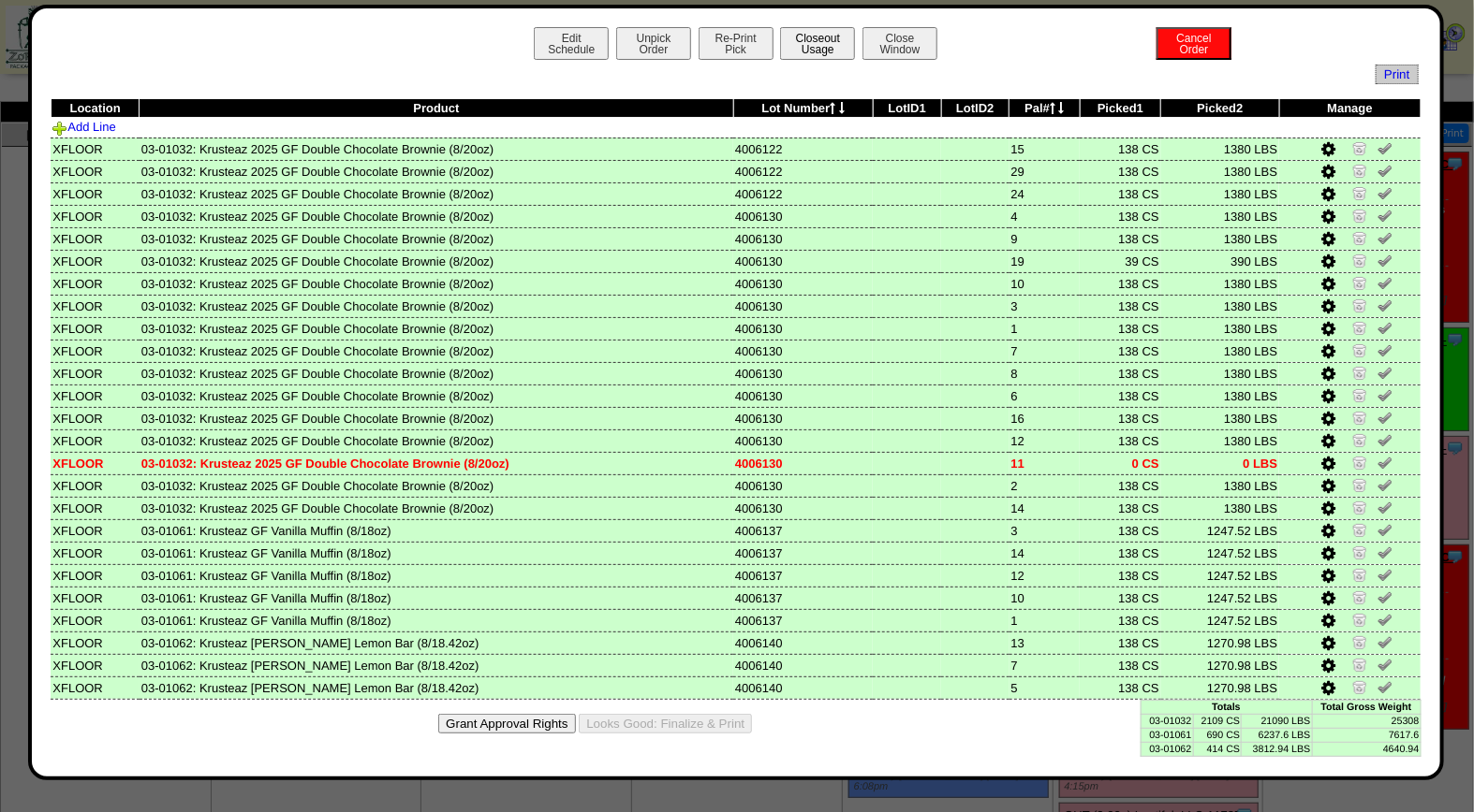
click at [825, 40] on button "Closeout Usage" at bounding box center [817, 43] width 75 height 33
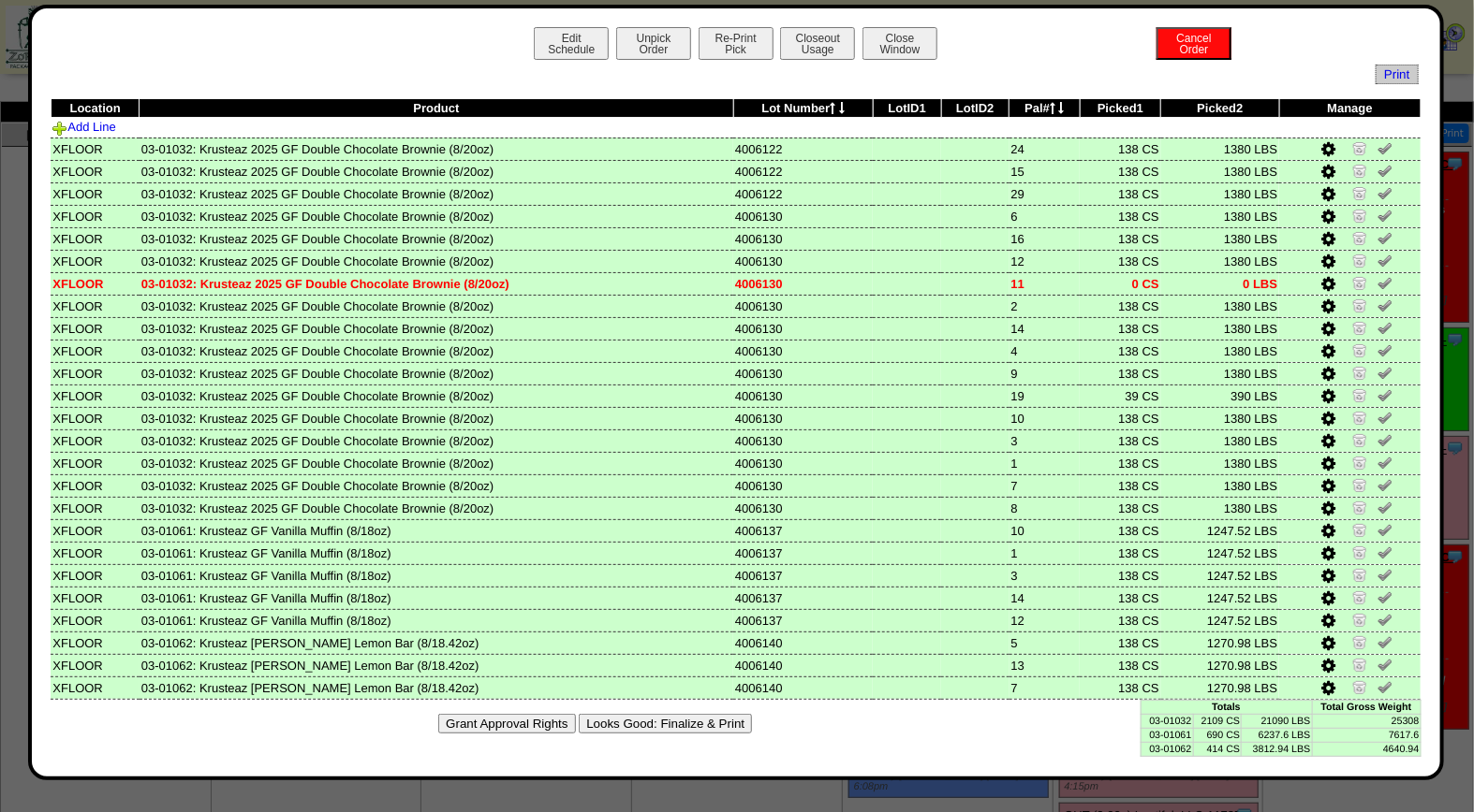
click at [706, 714] on button "Looks Good: Finalize & Print" at bounding box center [666, 724] width 174 height 20
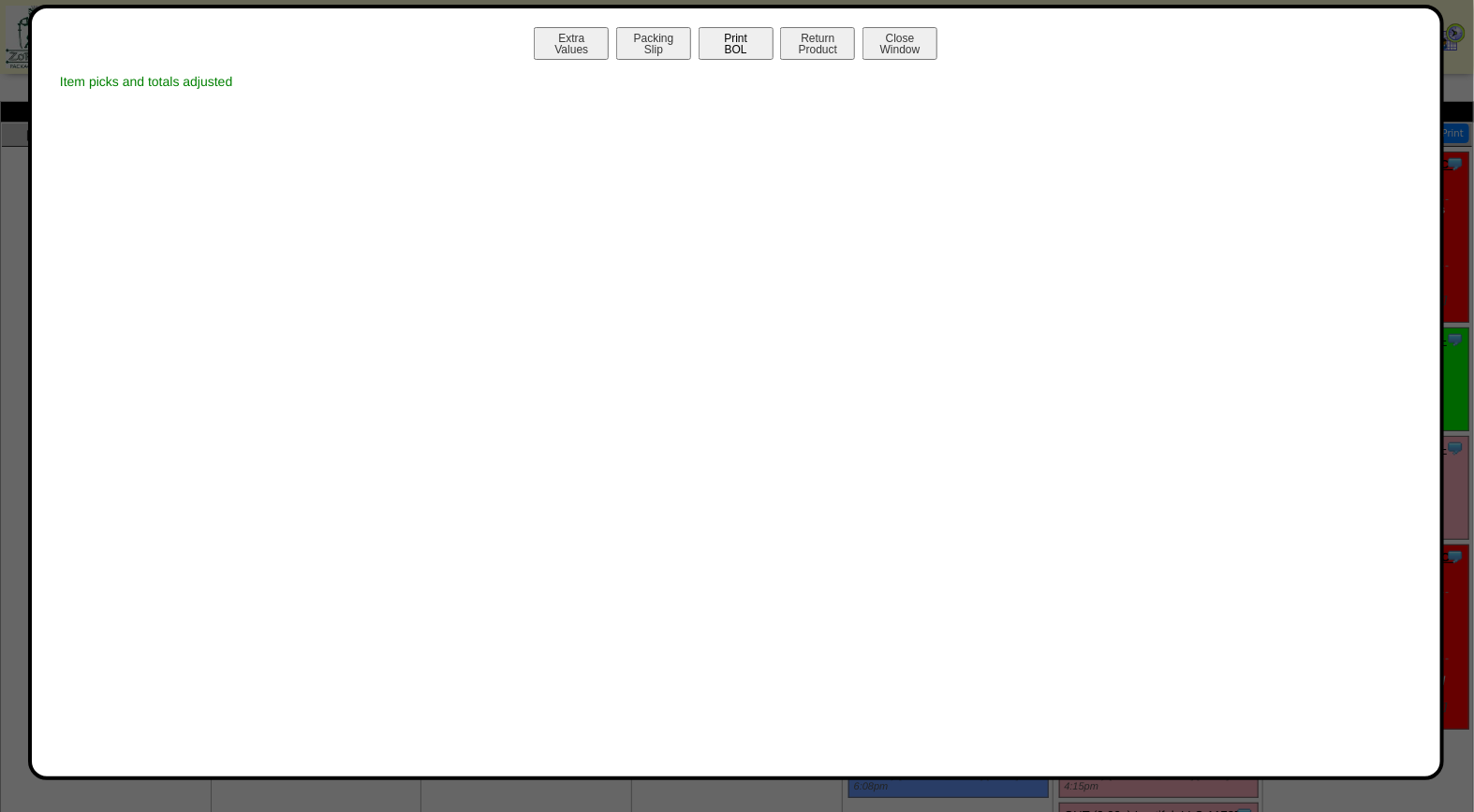
click at [742, 38] on button "Print BOL" at bounding box center [736, 43] width 75 height 33
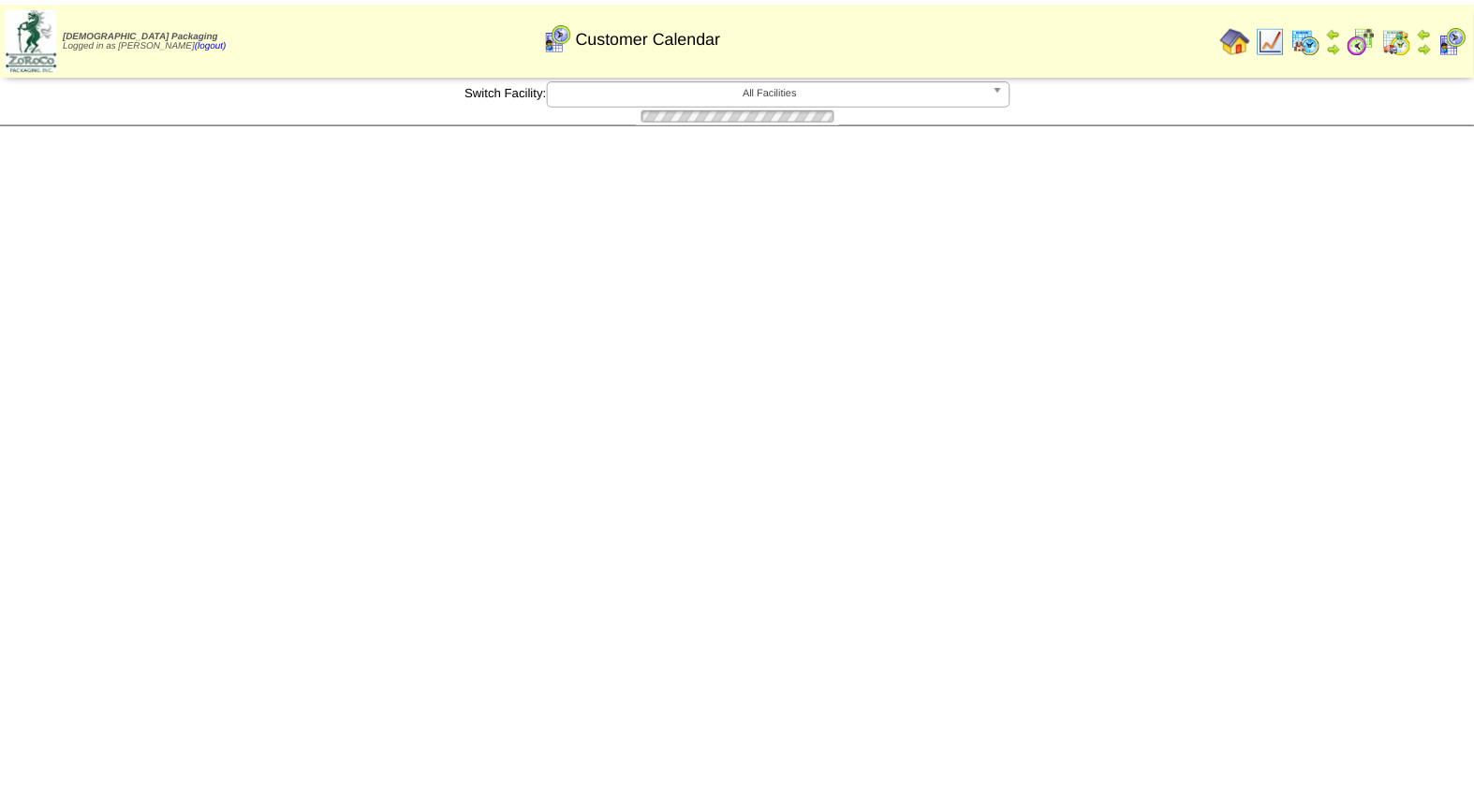
scroll to position [3, 0]
